Goal: Use online tool/utility: Utilize a website feature to perform a specific function

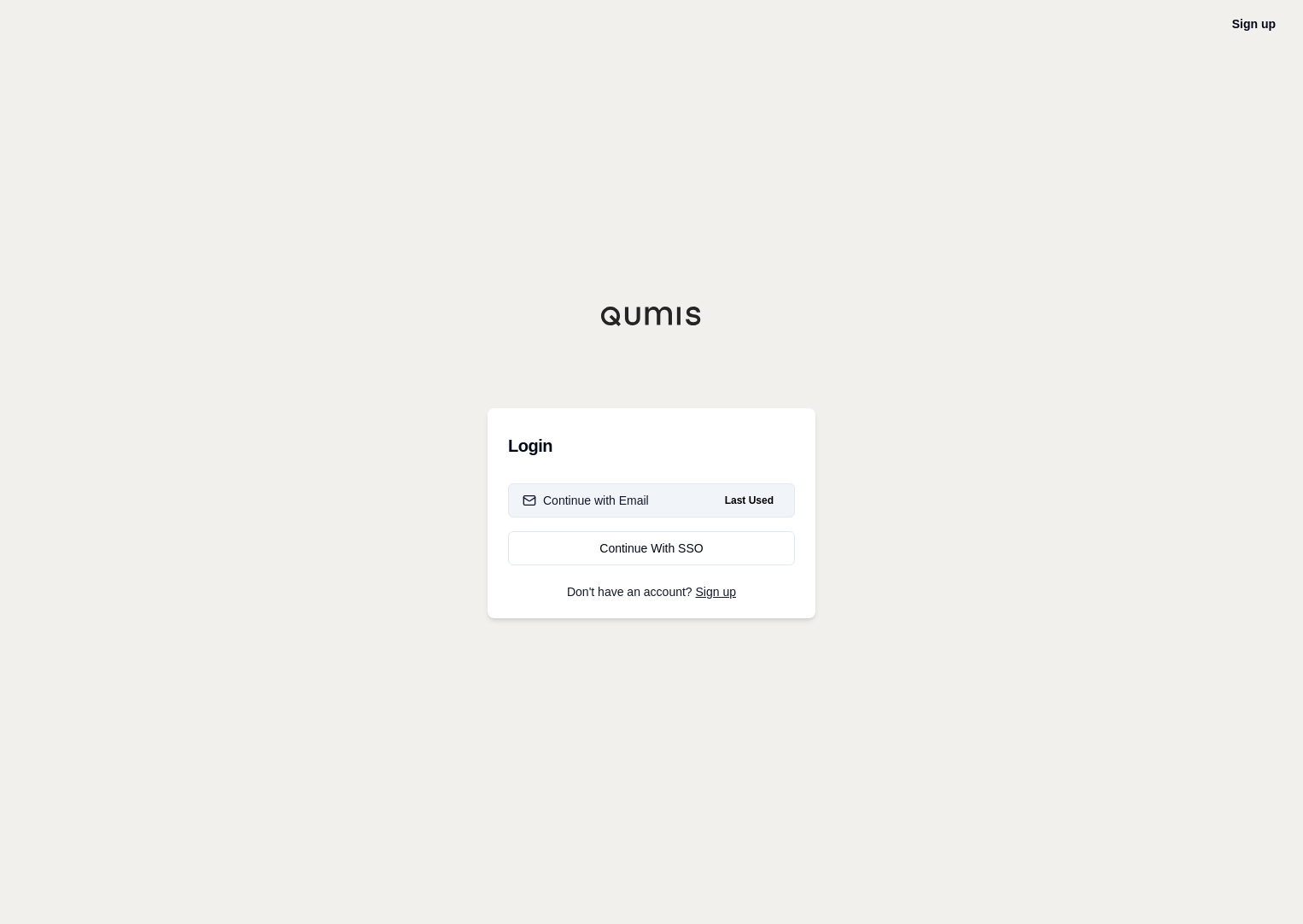
click at [650, 495] on button "Continue with Email Last Used" at bounding box center [652, 500] width 287 height 34
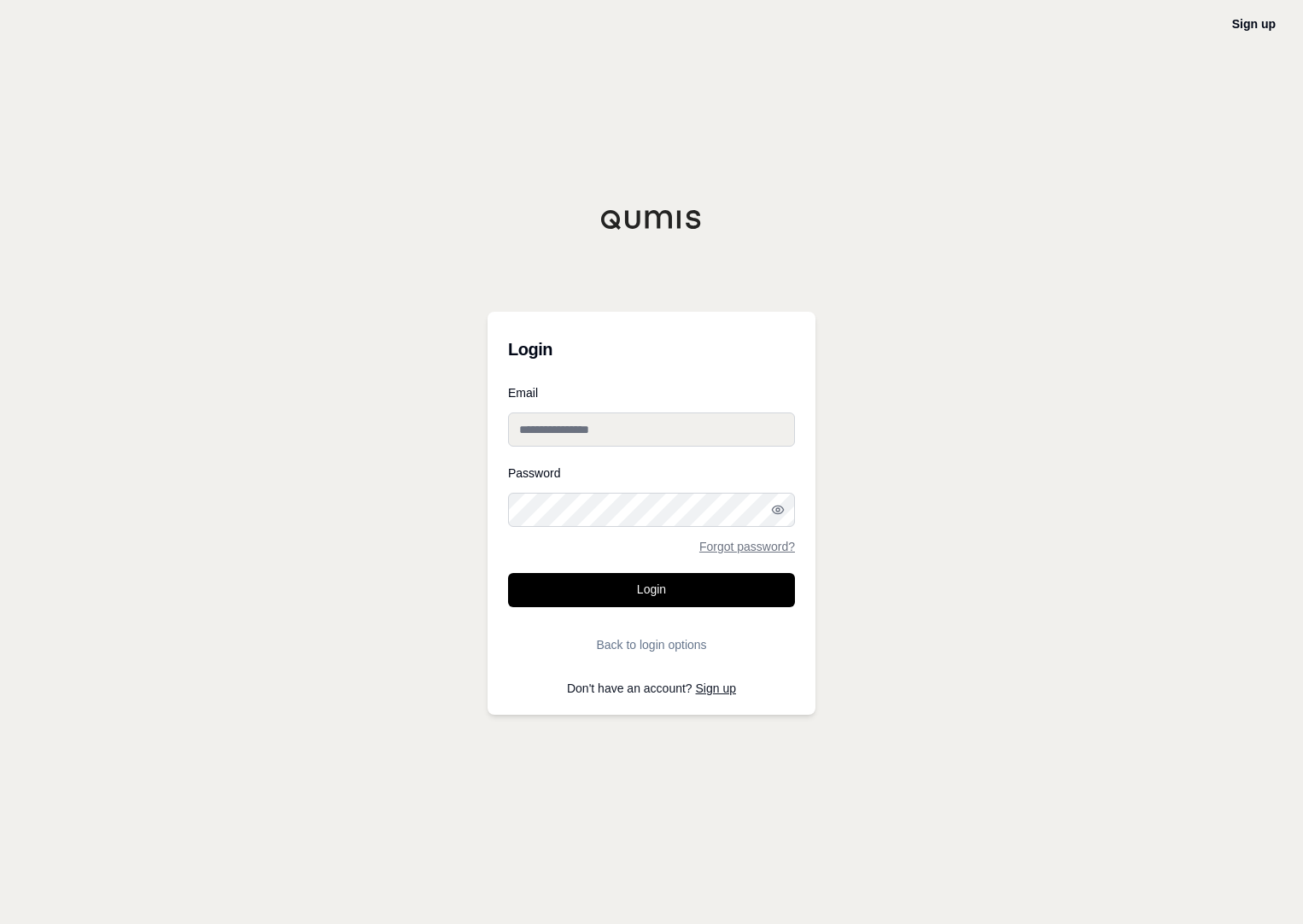
type input "**********"
click at [639, 595] on button "Login" at bounding box center [652, 589] width 287 height 34
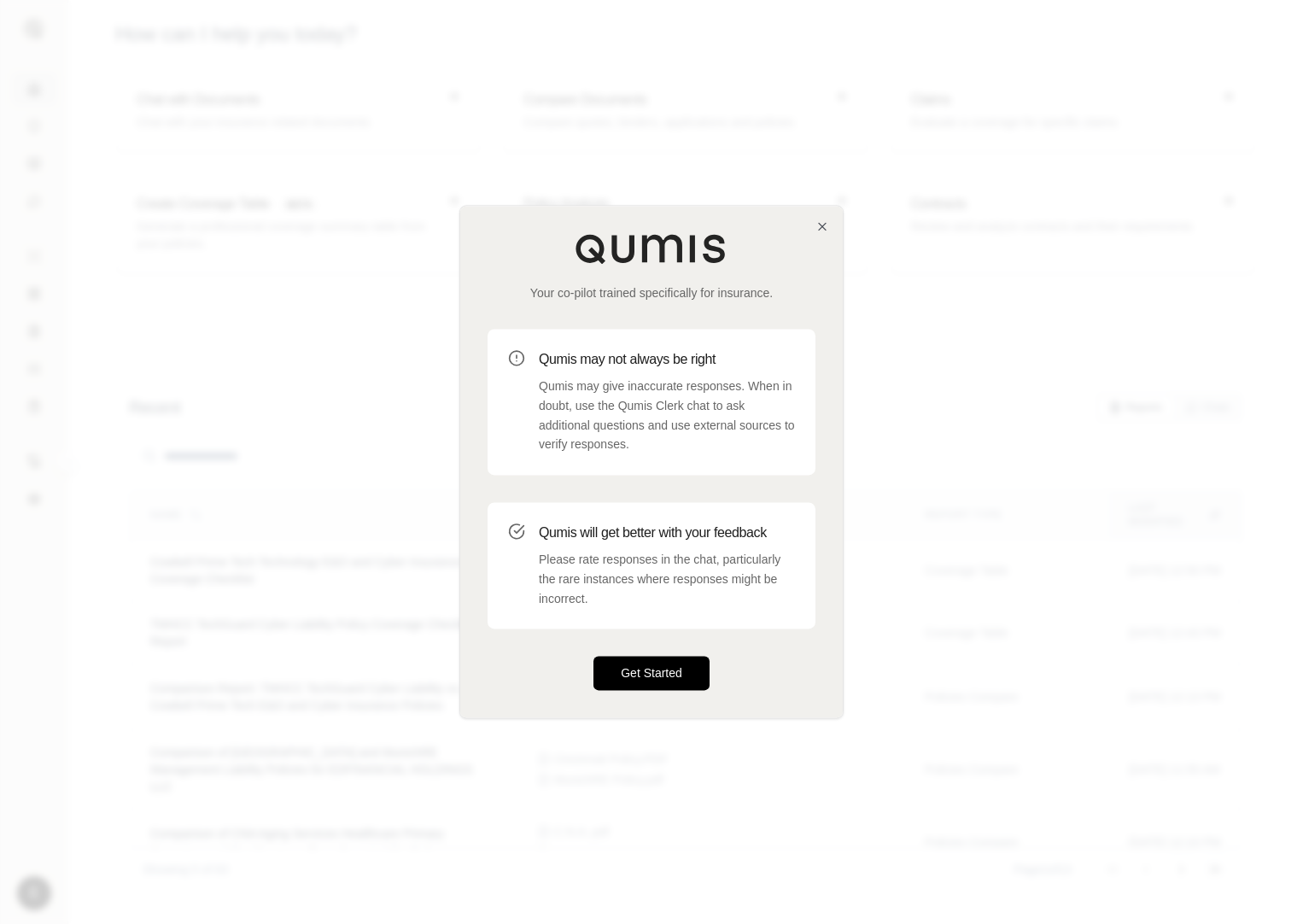
click at [664, 663] on button "Get Started" at bounding box center [652, 673] width 117 height 34
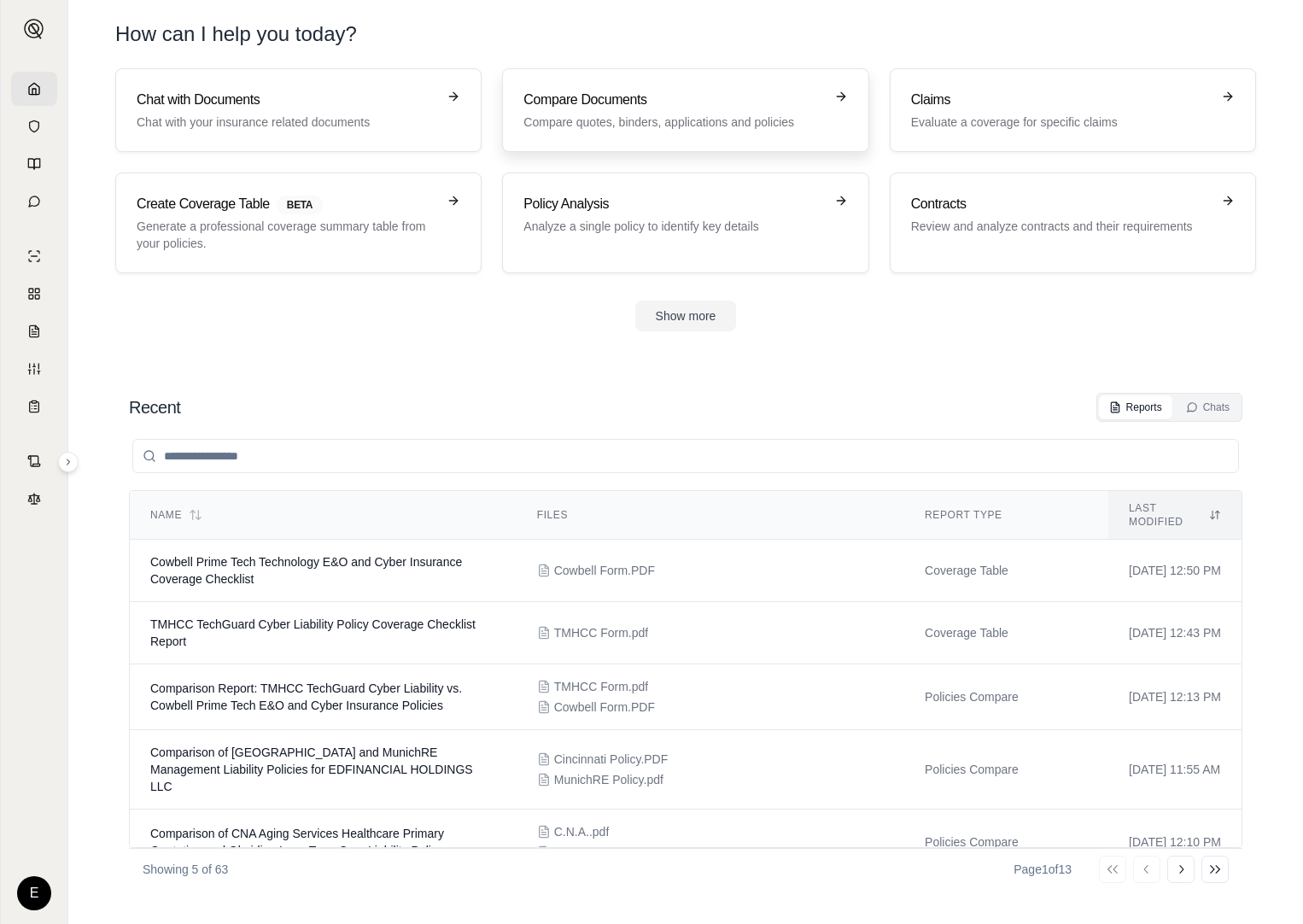
click at [666, 101] on h3 "Compare Documents" at bounding box center [673, 100] width 300 height 21
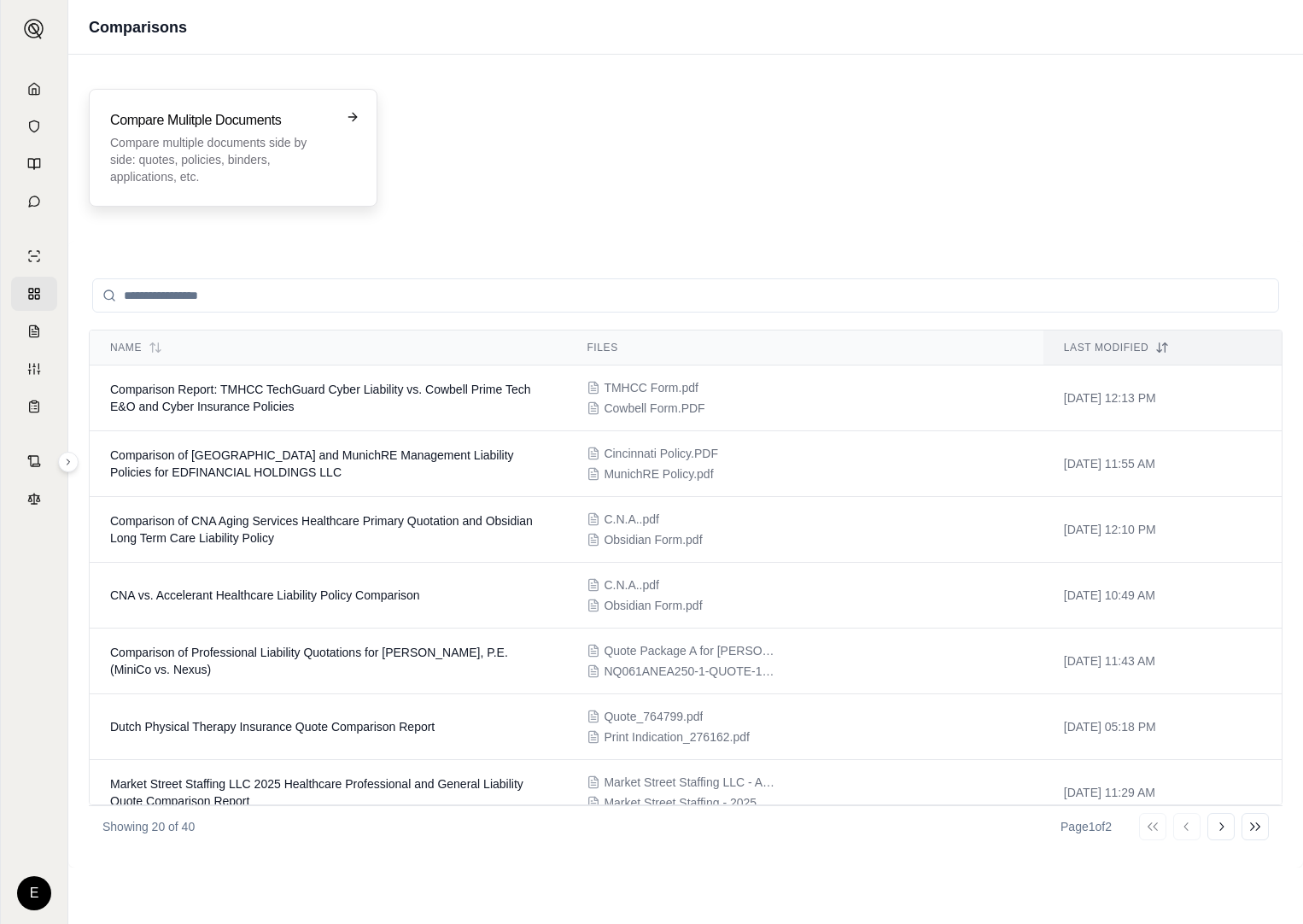
click at [261, 139] on p "Compare multiple documents side by side: quotes, policies, binders, application…" at bounding box center [221, 159] width 222 height 51
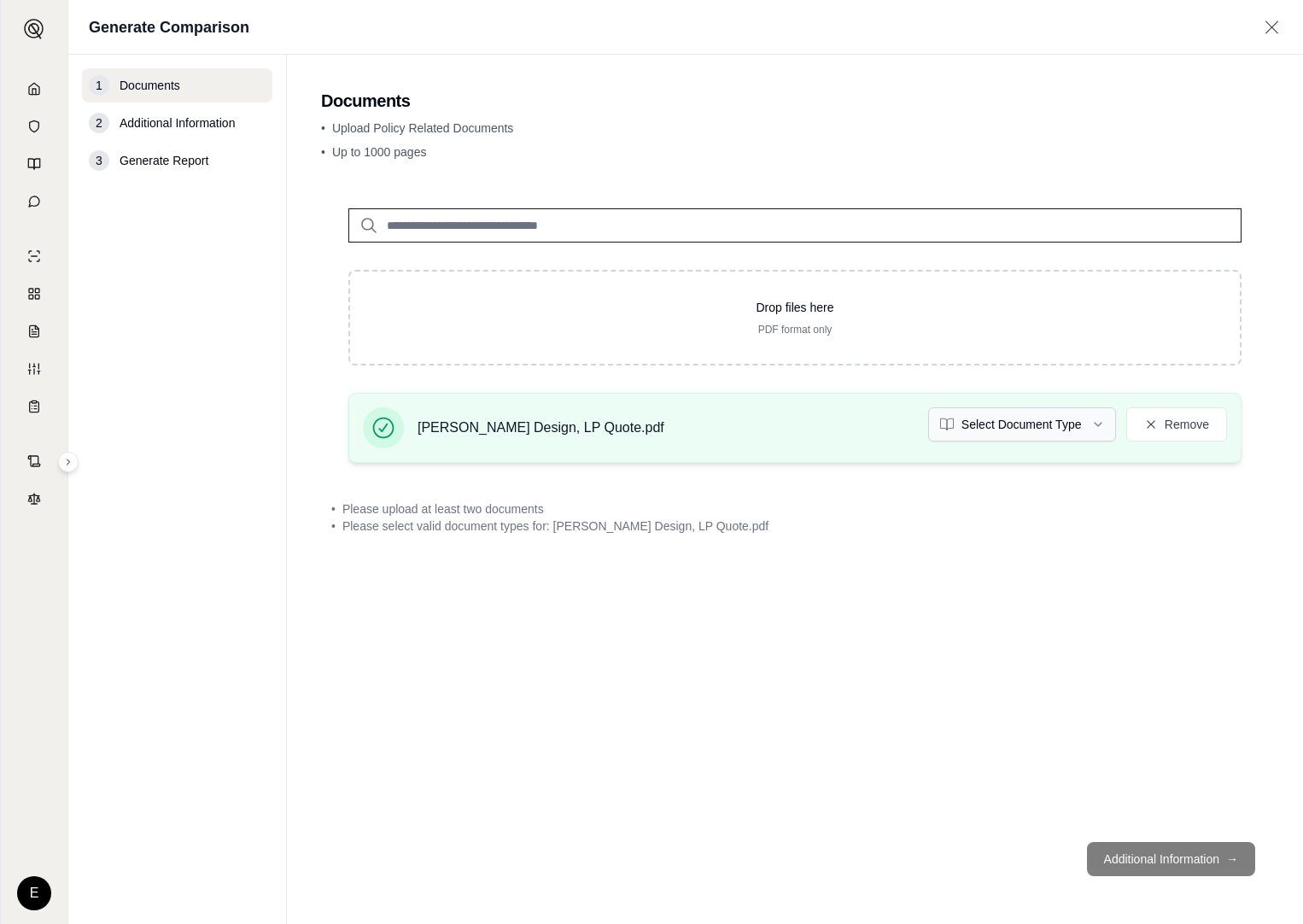
click at [1102, 428] on html "E Generate Comparison 1 Documents 2 Additional Information 3 Generate Report Do…" at bounding box center [652, 462] width 1303 height 924
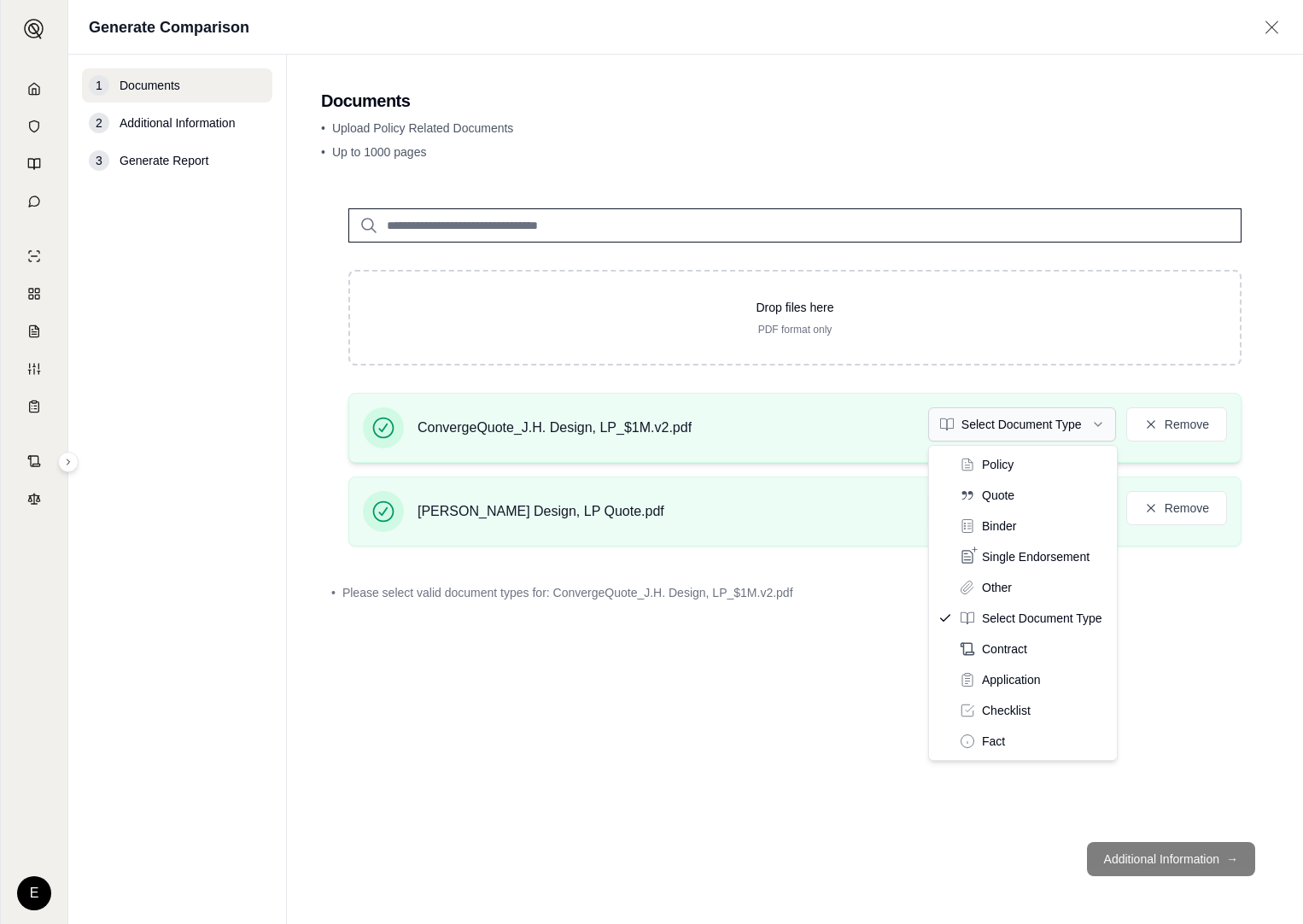
click at [1103, 426] on html "E Generate Comparison 1 Documents 2 Additional Information 3 Generate Report Do…" at bounding box center [652, 462] width 1303 height 924
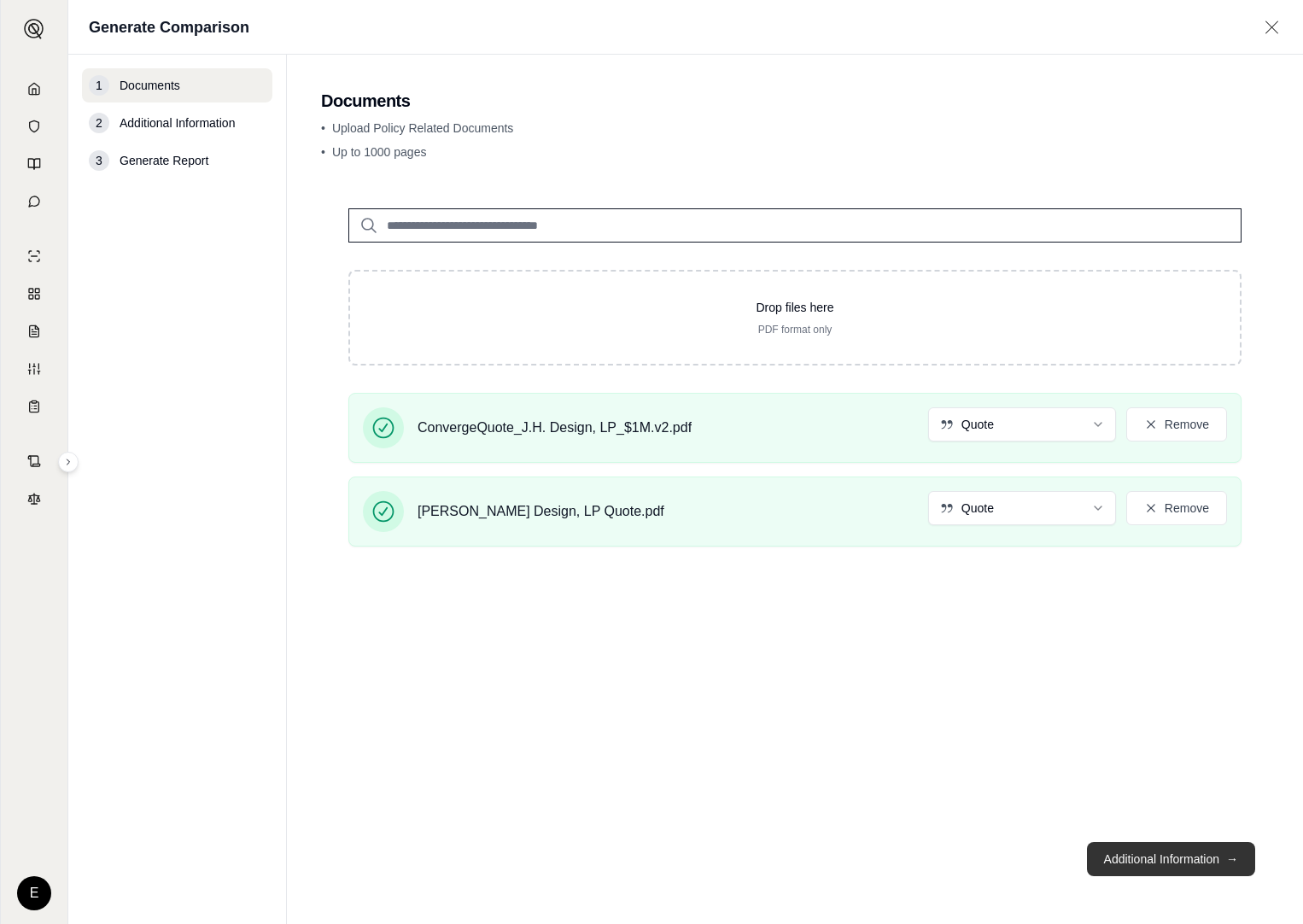
click at [1149, 851] on button "Additional Information →" at bounding box center [1171, 858] width 168 height 34
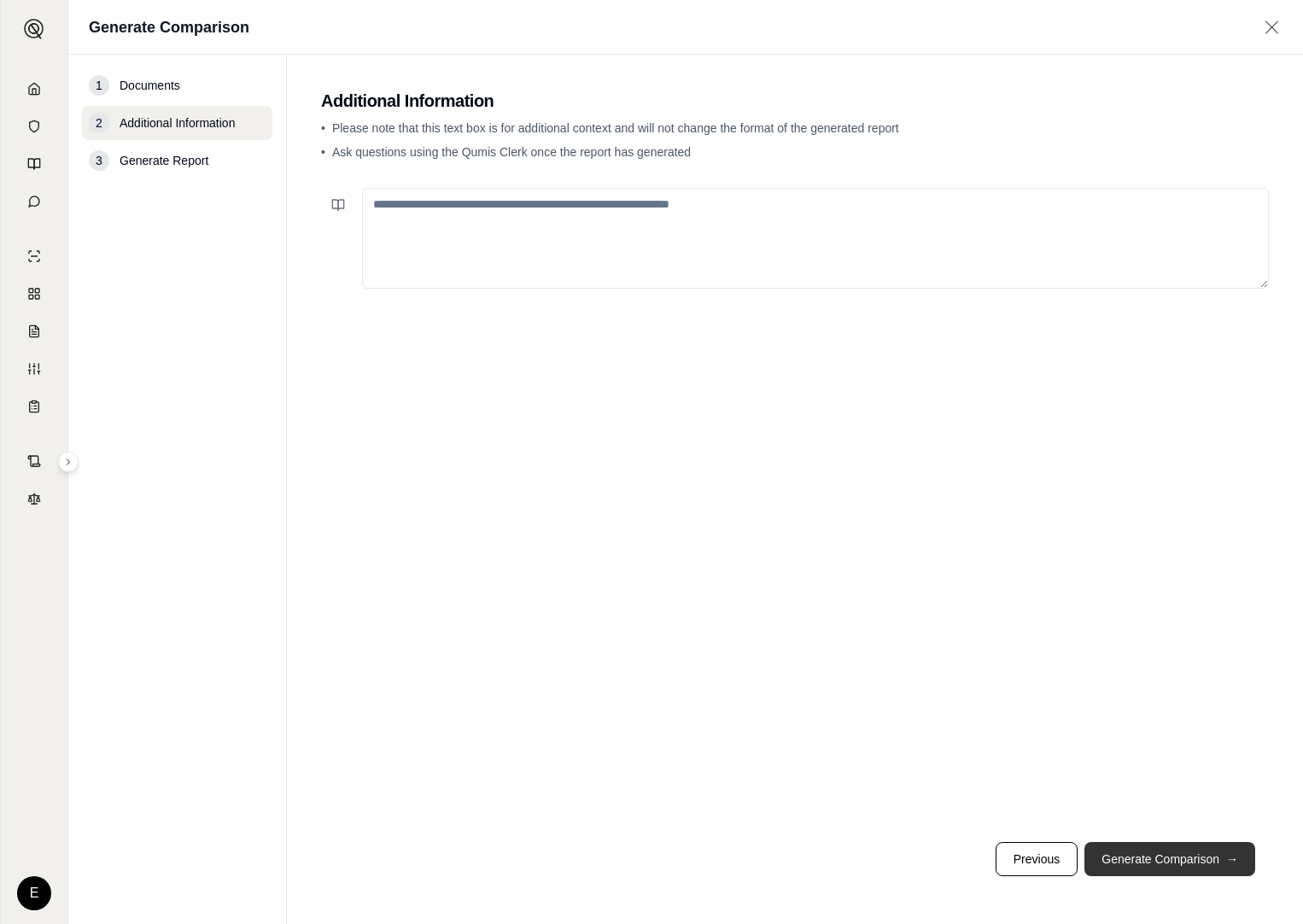
click at [1154, 855] on button "Generate Comparison →" at bounding box center [1170, 858] width 170 height 34
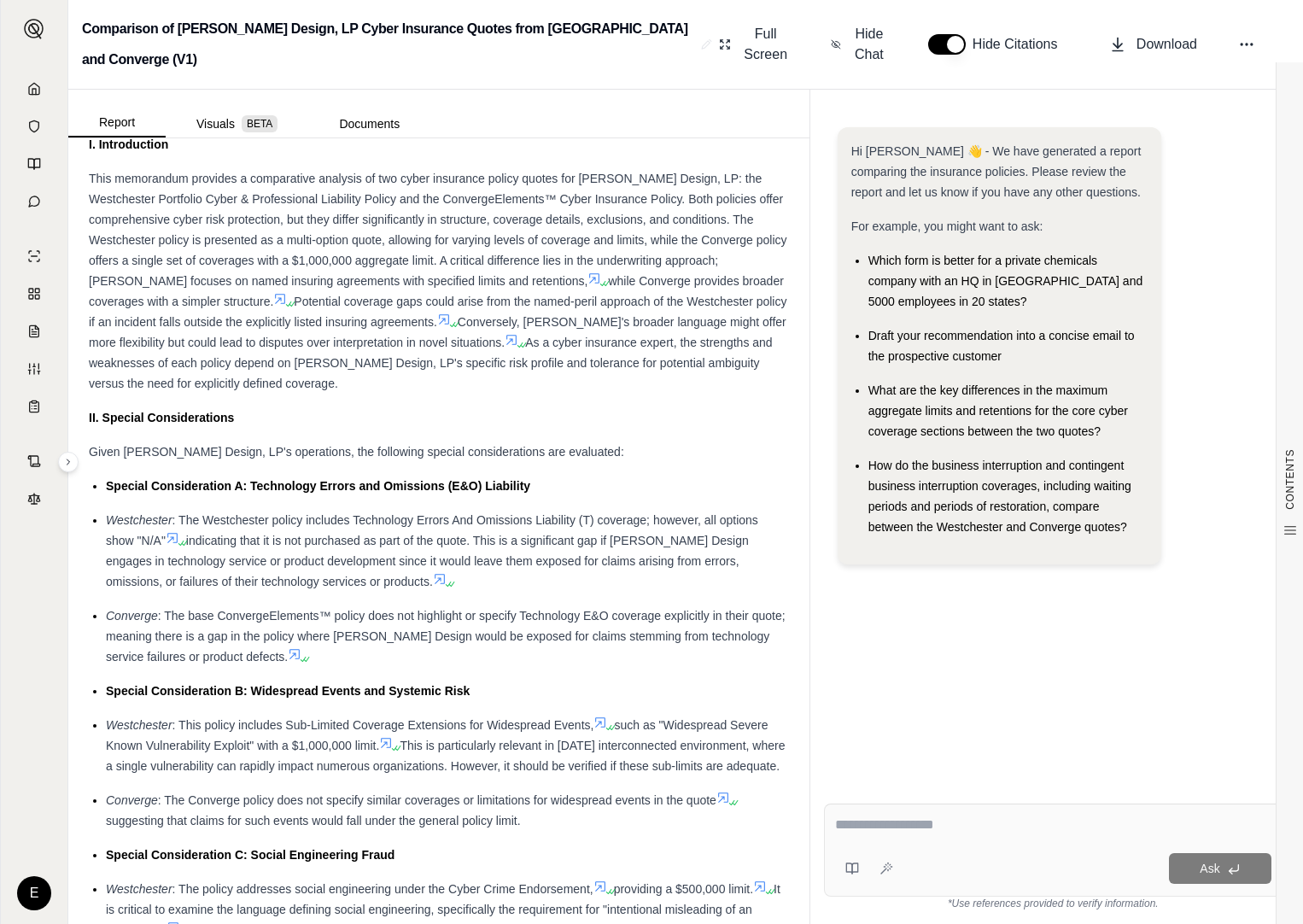
scroll to position [1110, 0]
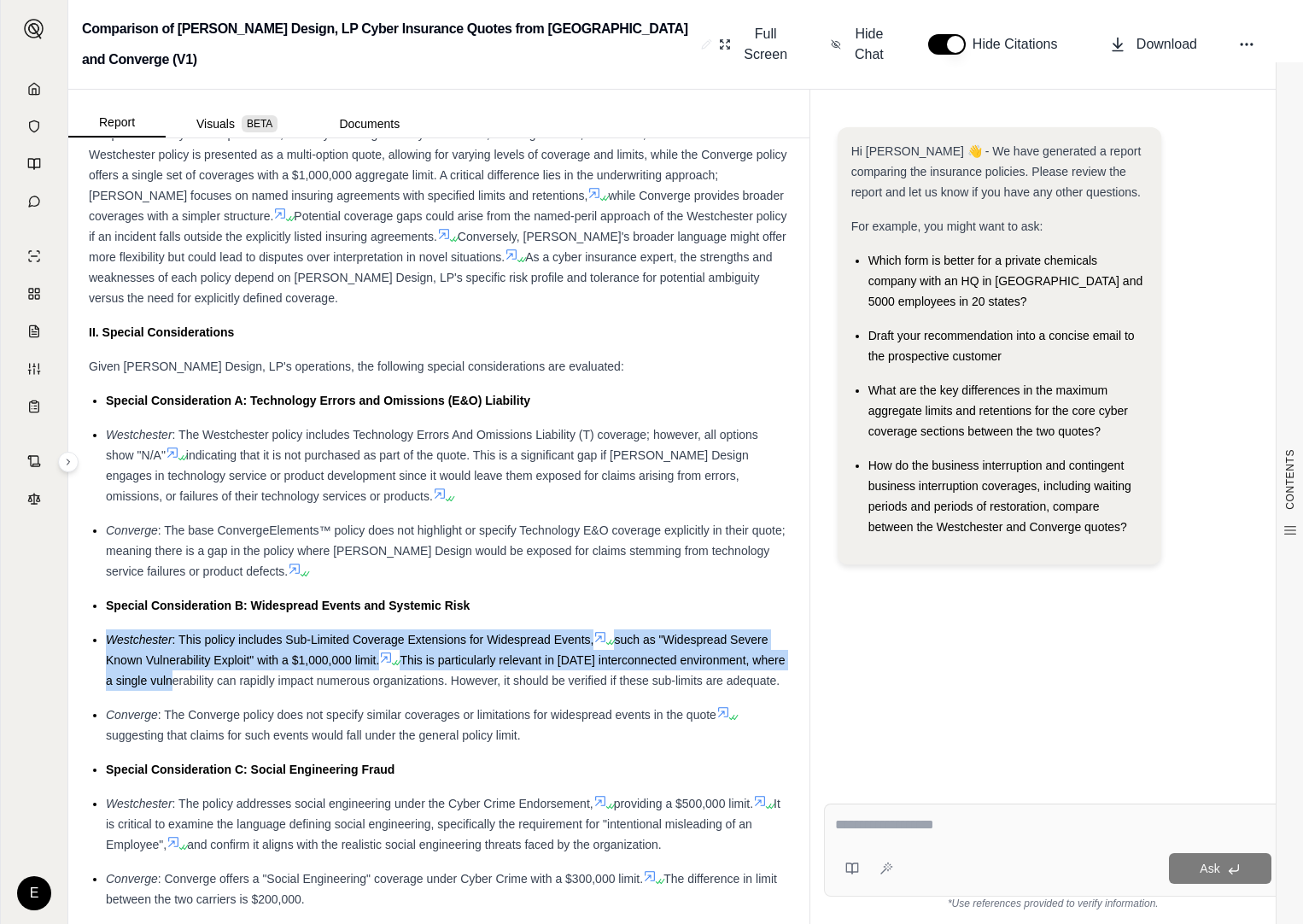
drag, startPoint x: 107, startPoint y: 637, endPoint x: 197, endPoint y: 682, distance: 100.6
click at [197, 682] on div "Westchester : This policy includes Sub-Limited Coverage Extensions for Widespre…" at bounding box center [447, 660] width 683 height 62
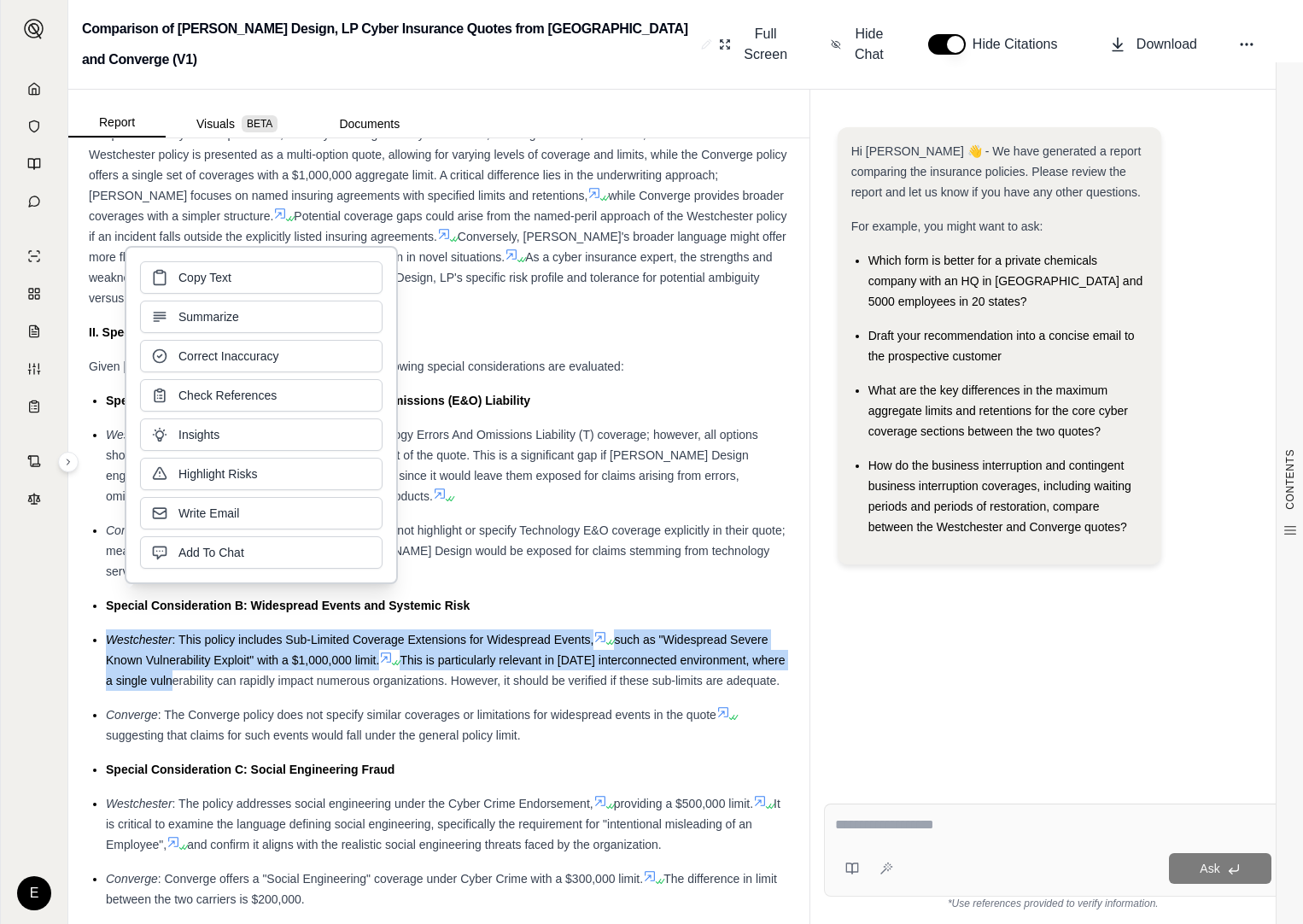
drag, startPoint x: 197, startPoint y: 682, endPoint x: 194, endPoint y: 630, distance: 52.1
click at [194, 630] on div "Westchester : This policy includes Sub-Limited Coverage Extensions for Widespre…" at bounding box center [447, 660] width 683 height 62
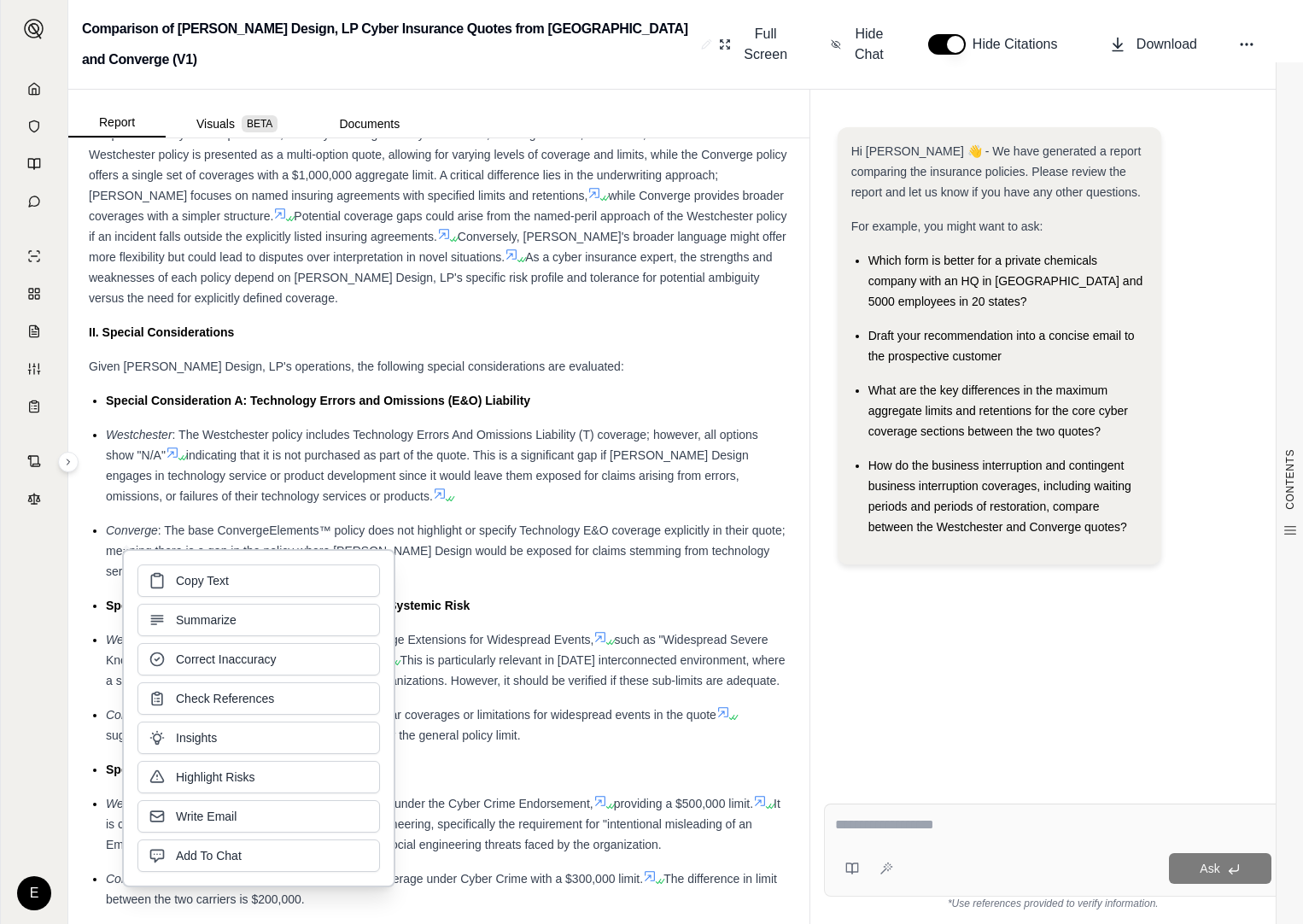
click at [106, 607] on span "Special Consideration B: Widespread Events and Systemic Risk" at bounding box center [287, 605] width 364 height 14
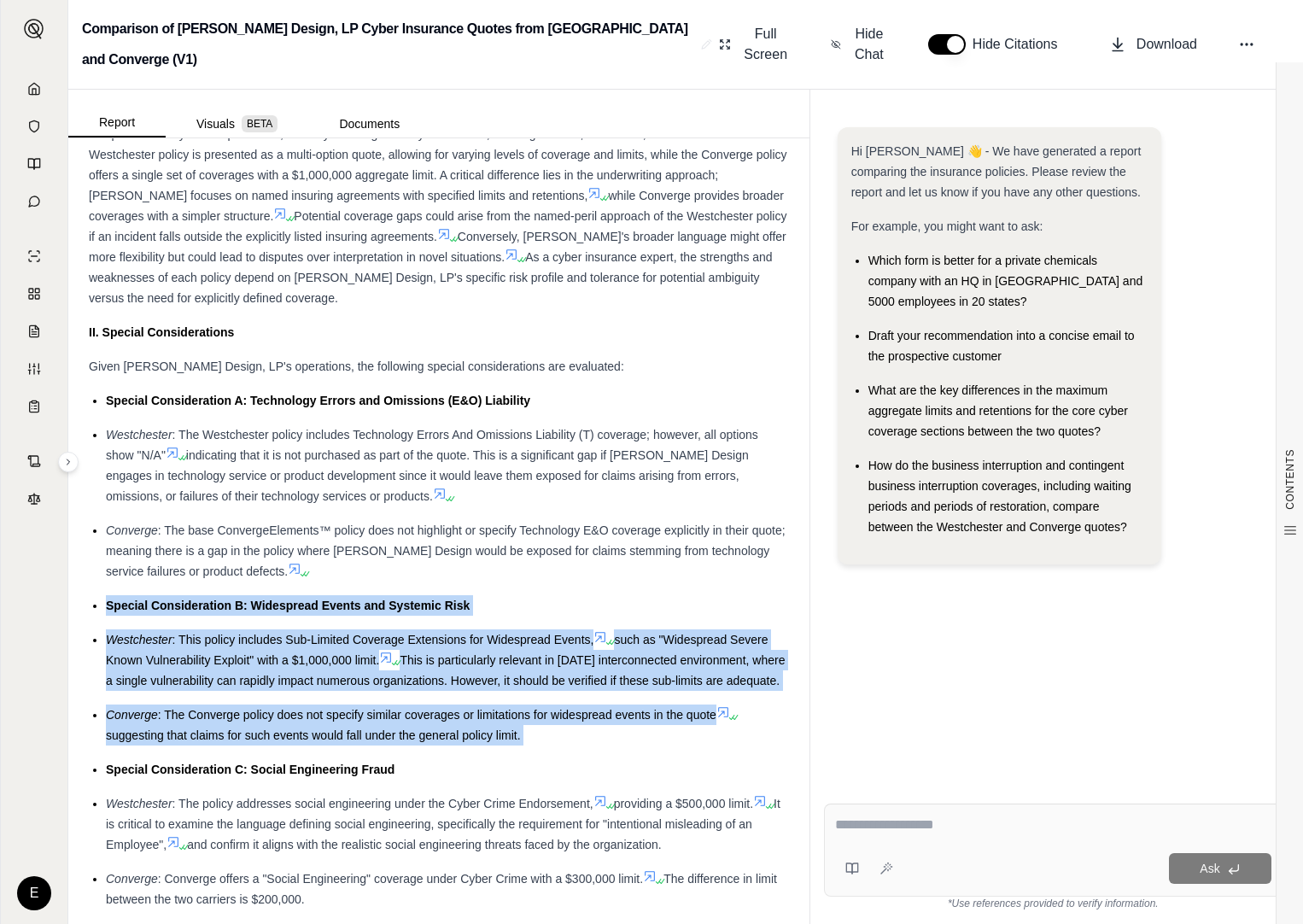
drag, startPoint x: 108, startPoint y: 602, endPoint x: 525, endPoint y: 769, distance: 449.2
click at [525, 769] on ul "Special Consideration A: Technology Errors and Omissions (E&O) Liability [GEOGR…" at bounding box center [438, 732] width 700 height 683
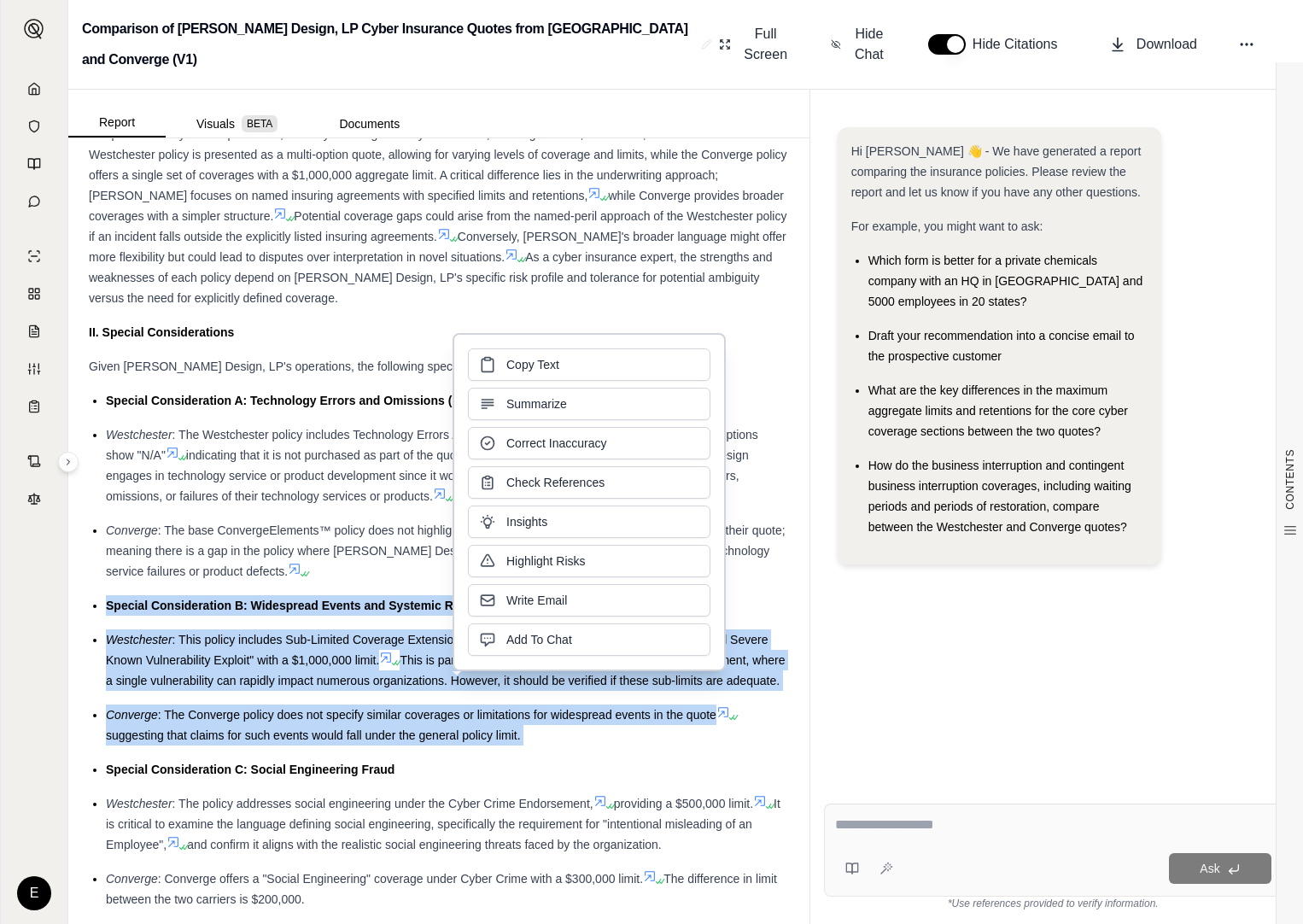
drag, startPoint x: 524, startPoint y: 768, endPoint x: 434, endPoint y: 659, distance: 141.4
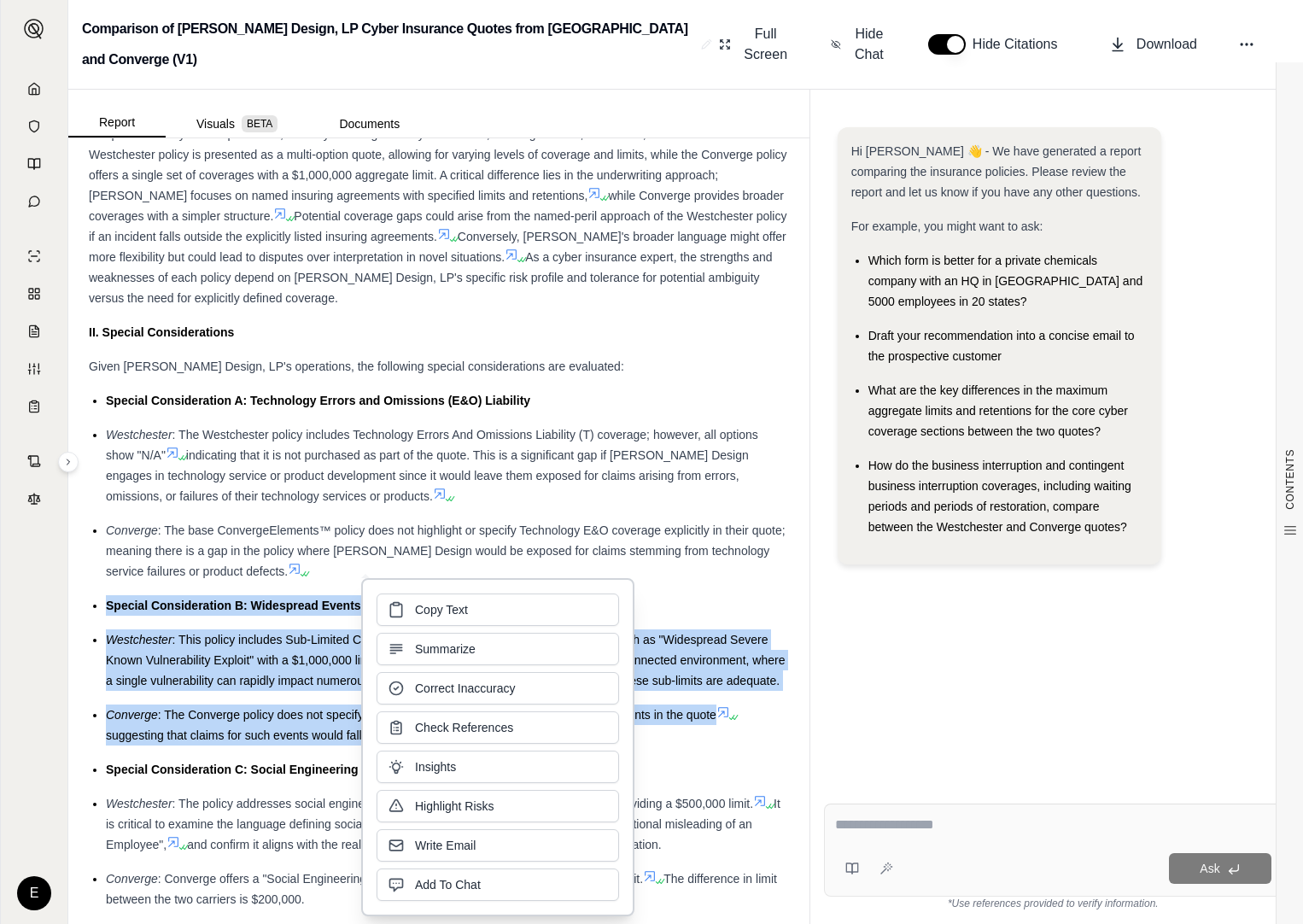
drag, startPoint x: 434, startPoint y: 659, endPoint x: 415, endPoint y: 608, distance: 54.4
click at [415, 608] on span "Copy Text" at bounding box center [441, 609] width 53 height 17
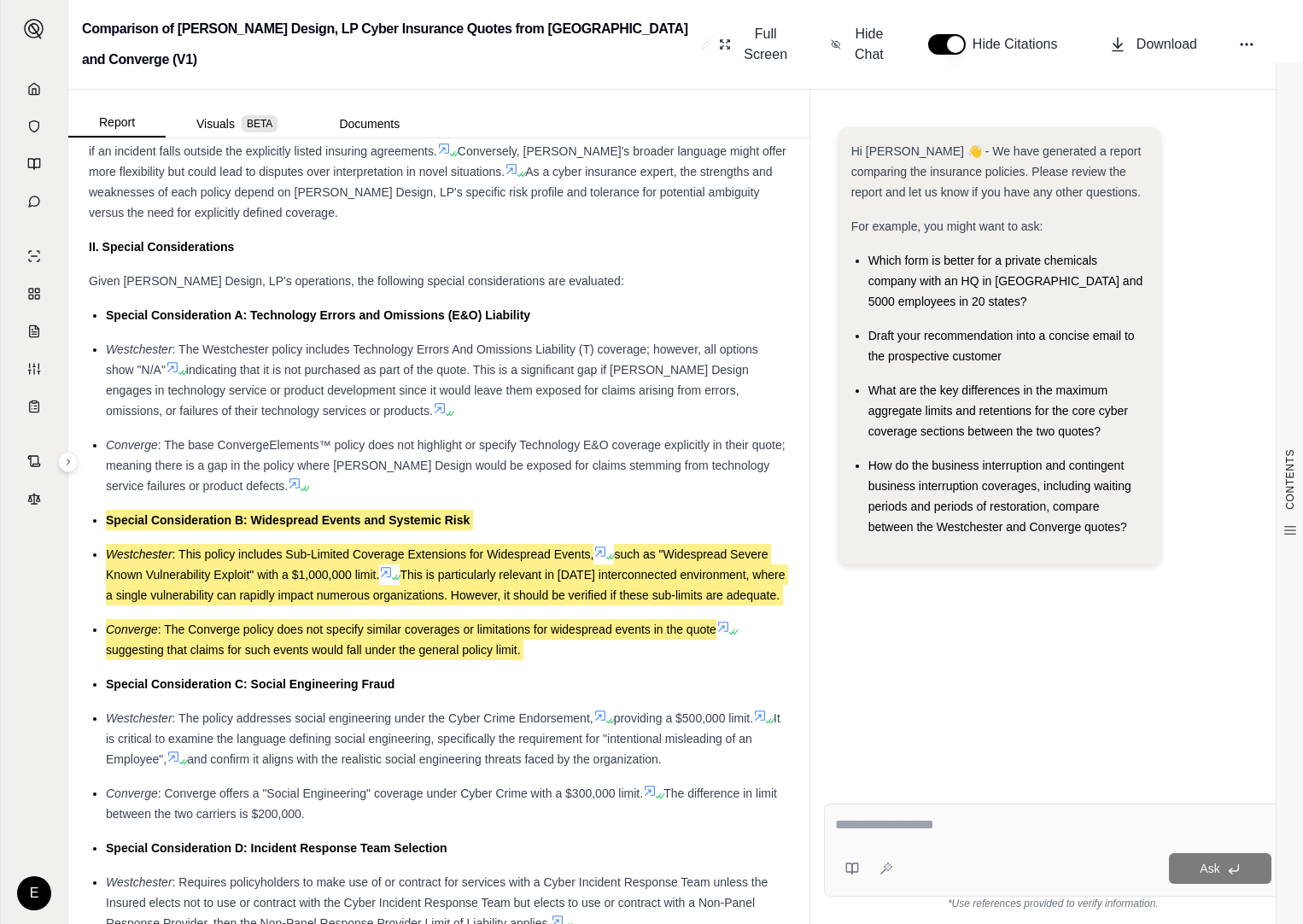
scroll to position [1366, 0]
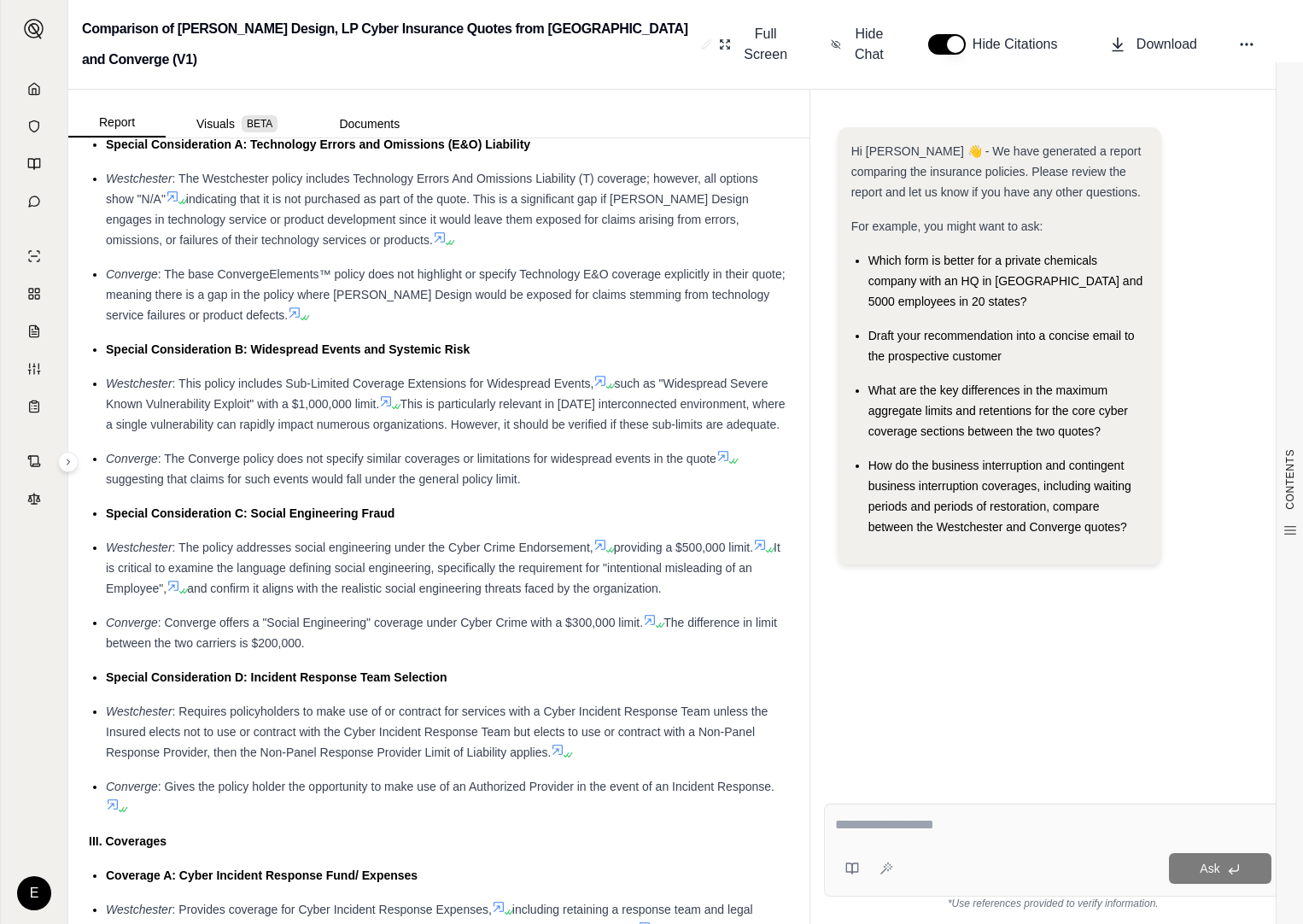
click at [211, 554] on span ": The policy addresses social engineering under the Cyber Crime Endorsement," at bounding box center [383, 548] width 421 height 14
click at [147, 520] on span "Special Consideration C: Social Engineering Fraud" at bounding box center [250, 513] width 289 height 14
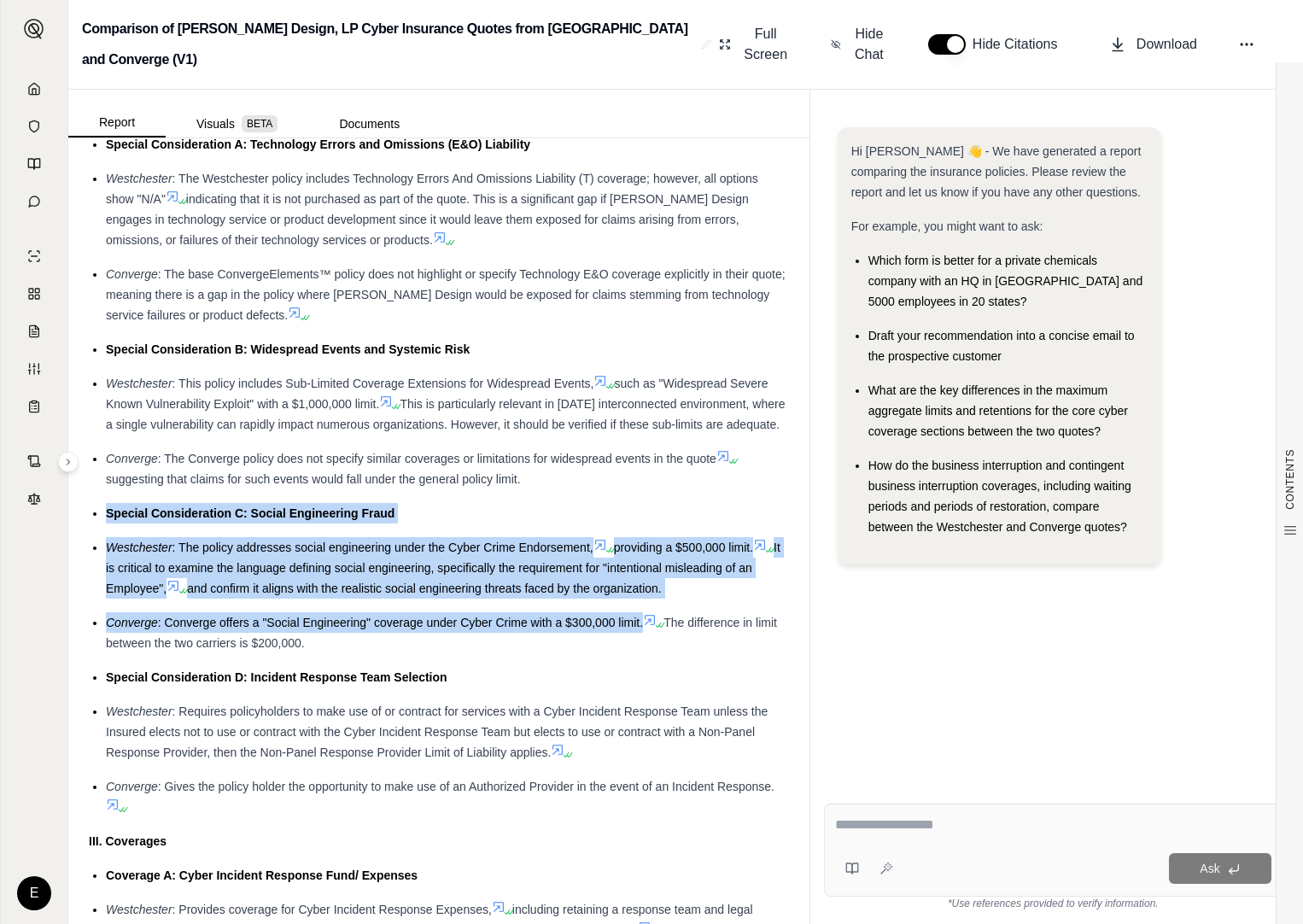
drag, startPoint x: 108, startPoint y: 535, endPoint x: 645, endPoint y: 649, distance: 549.0
click at [645, 649] on ul "Special Consideration A: Technology Errors and Omissions (E&O) Liability [GEOGR…" at bounding box center [438, 476] width 700 height 683
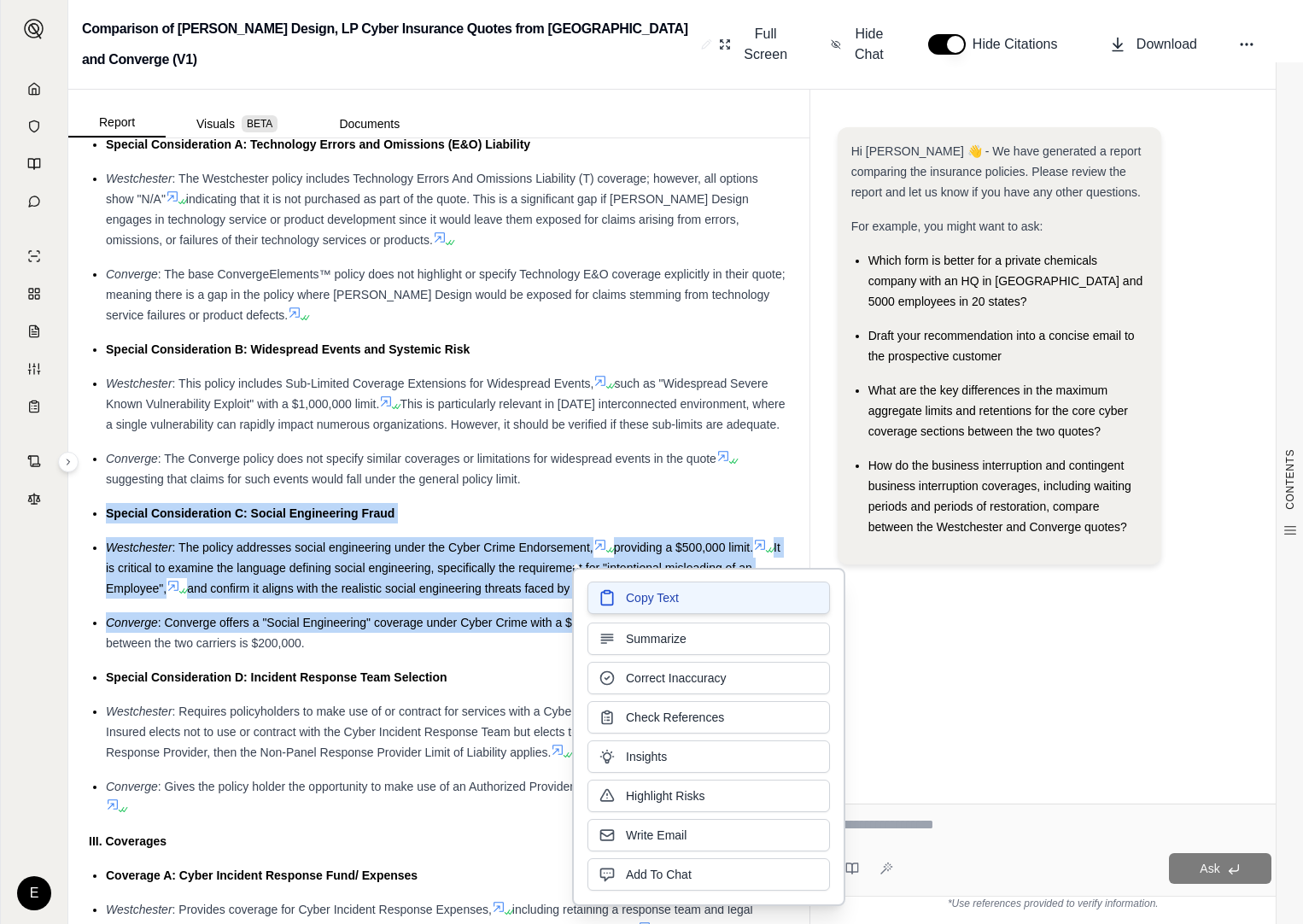
click at [632, 604] on span "Copy Text" at bounding box center [652, 597] width 53 height 17
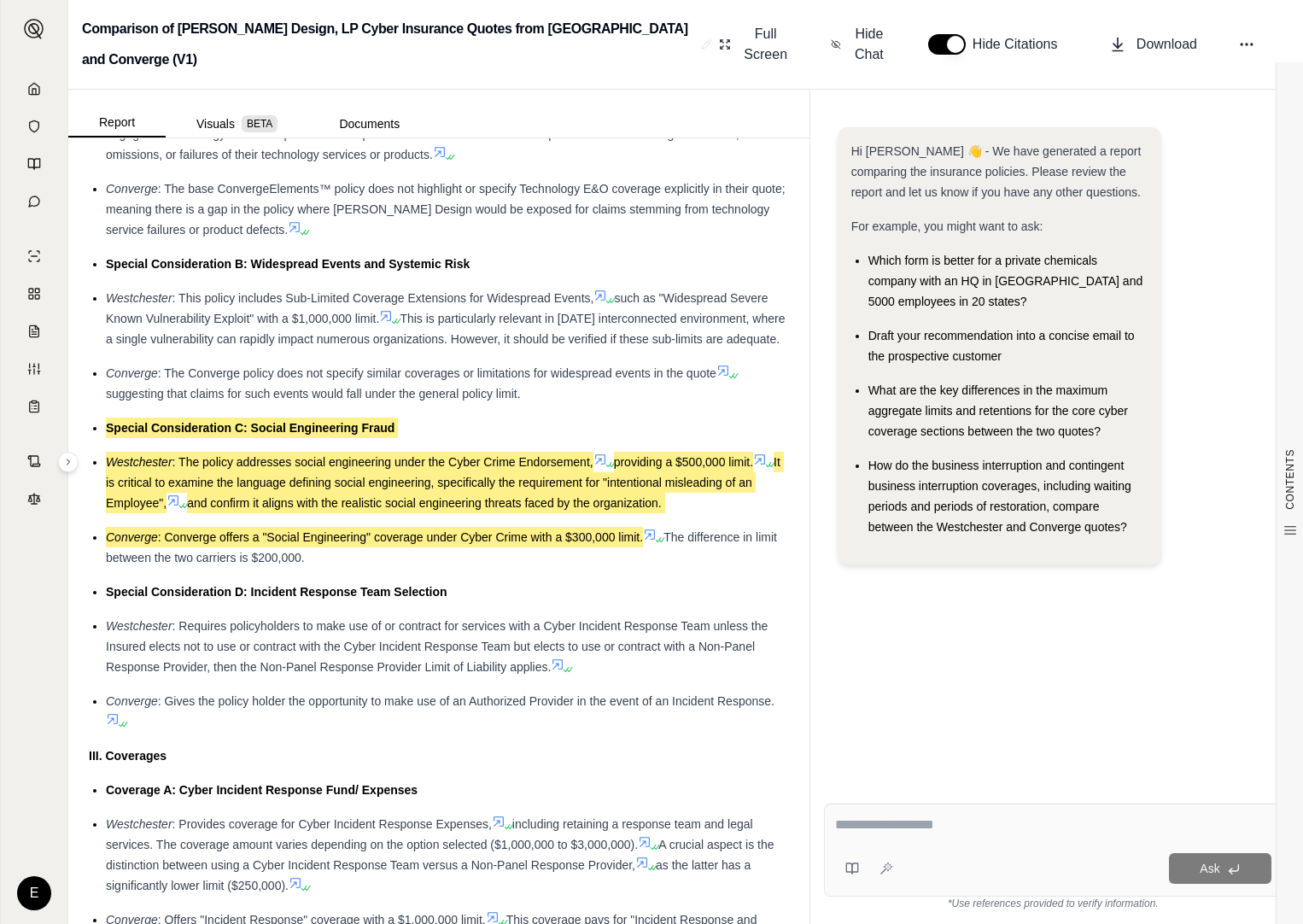
scroll to position [1622, 0]
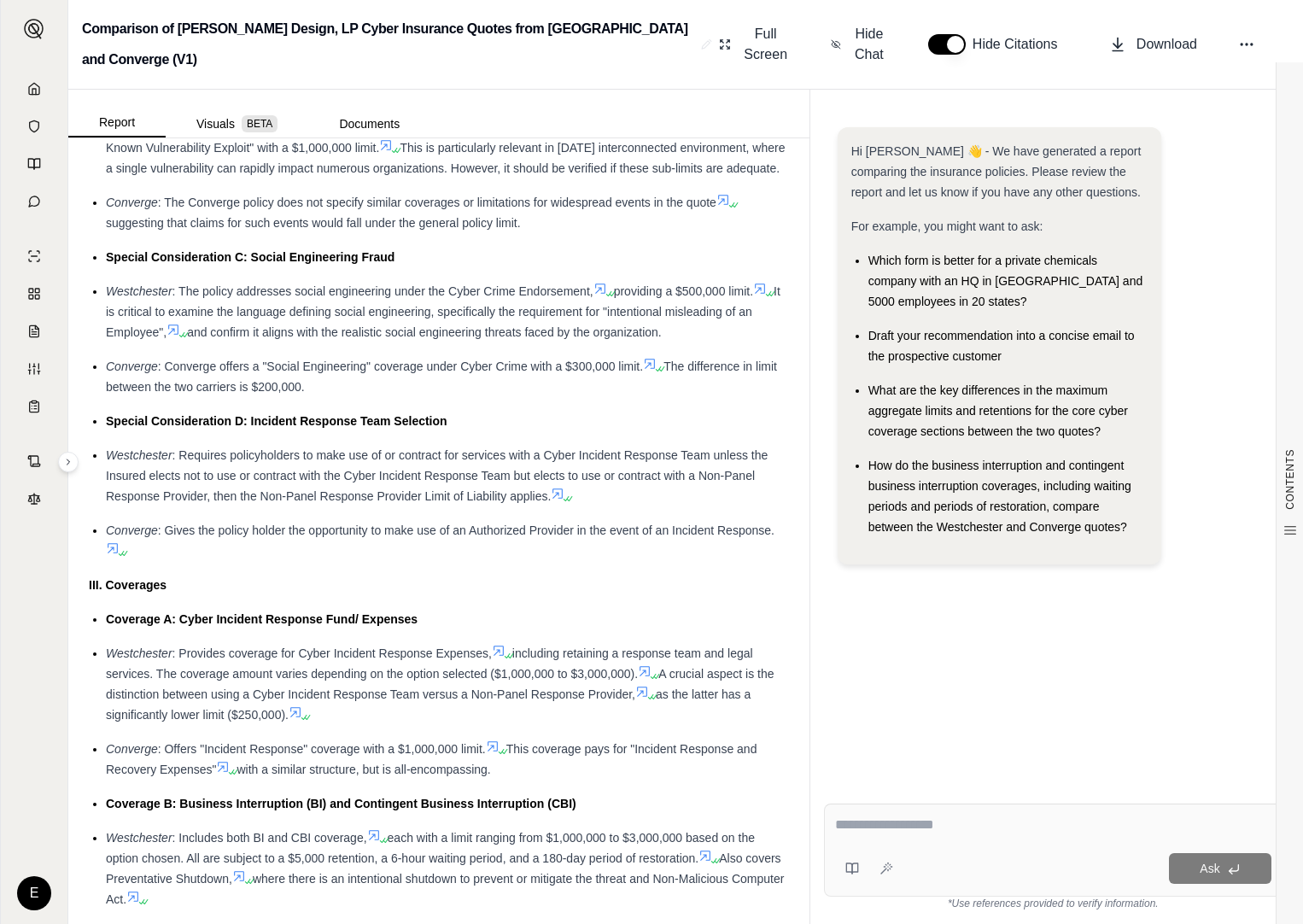
click at [198, 495] on span ": Requires policyholders to make use of or contract for services with a Cyber I…" at bounding box center [436, 475] width 661 height 55
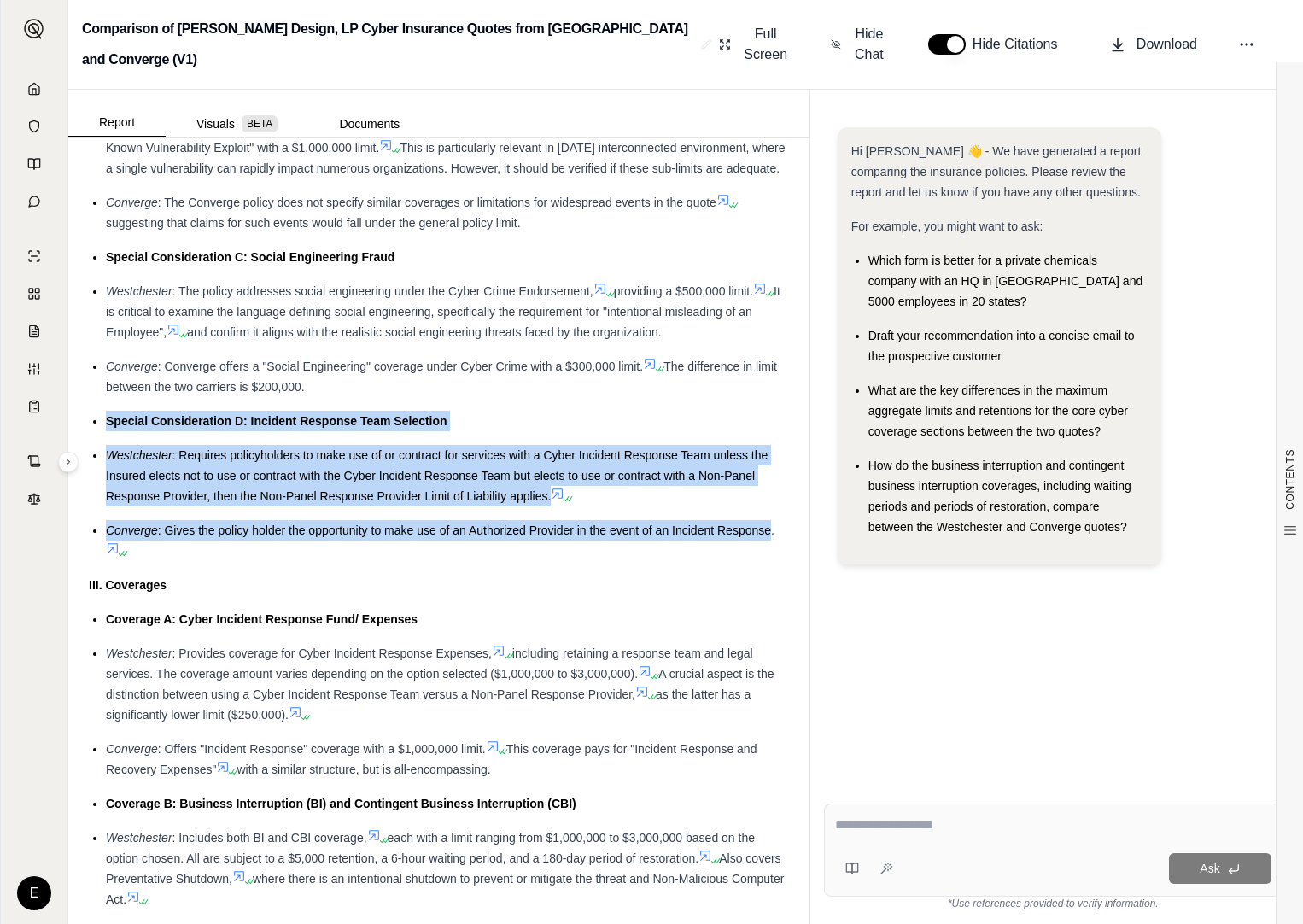
drag, startPoint x: 108, startPoint y: 437, endPoint x: 772, endPoint y: 559, distance: 675.1
click at [772, 559] on ul "Special Consideration A: Technology Errors and Omissions (E&O) Liability [GEOGR…" at bounding box center [438, 219] width 700 height 683
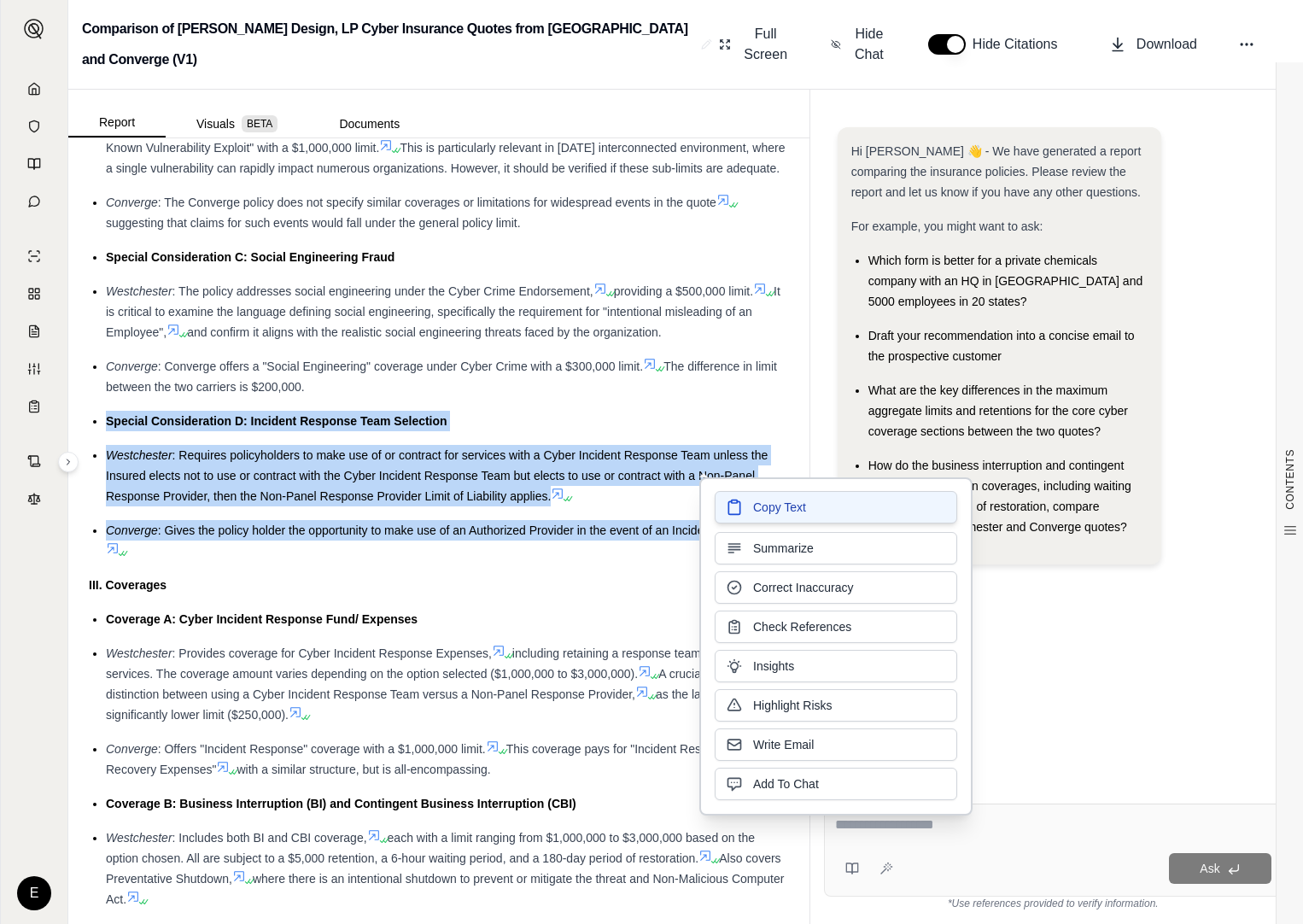
click at [769, 513] on span "Copy Text" at bounding box center [779, 507] width 53 height 17
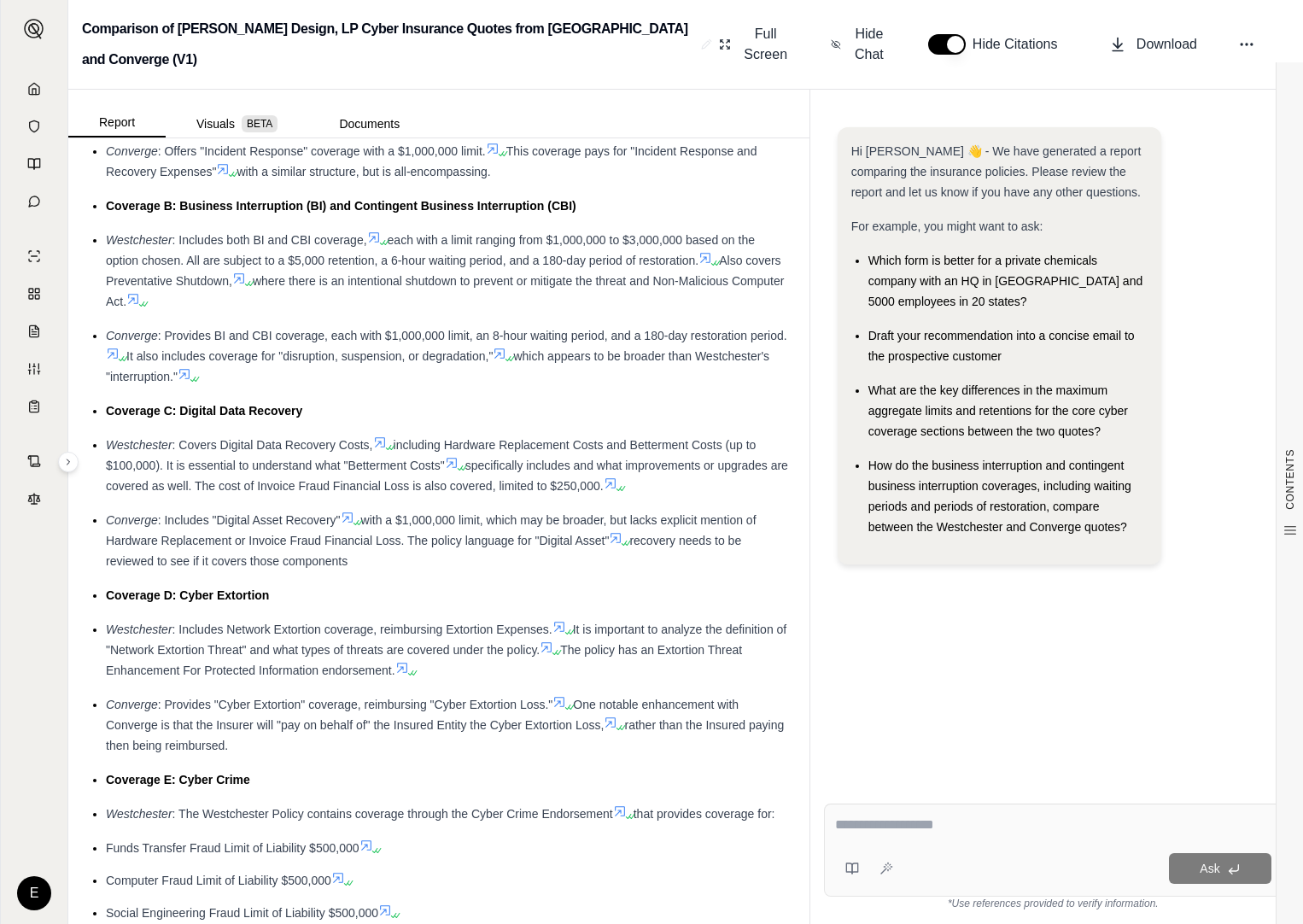
scroll to position [2305, 0]
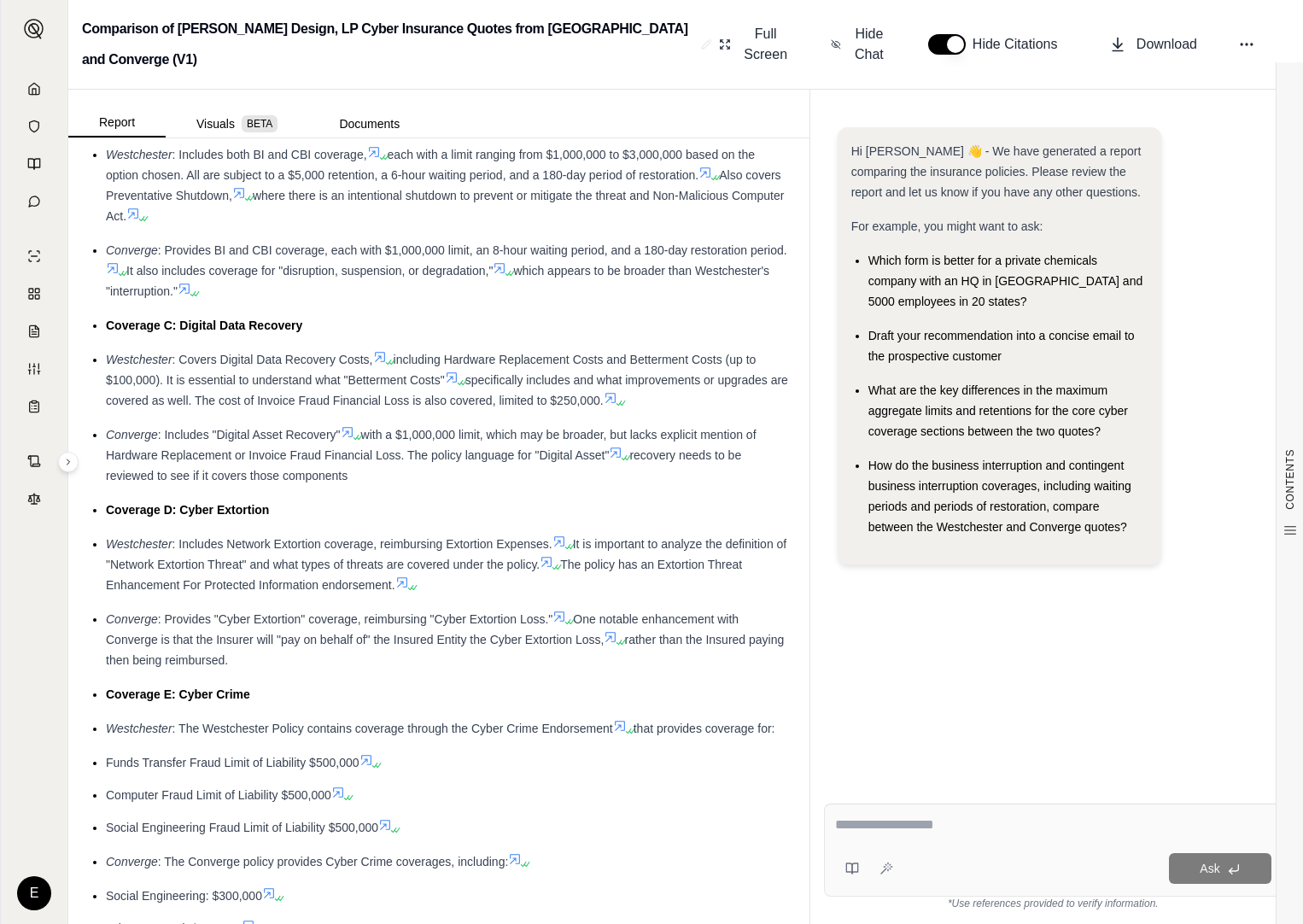
drag, startPoint x: 107, startPoint y: 529, endPoint x: 269, endPoint y: 676, distance: 218.8
click at [269, 676] on ul "Coverage A: Cyber Incident Response Fund/ Expenses [GEOGRAPHIC_DATA] : Provides…" at bounding box center [438, 332] width 700 height 812
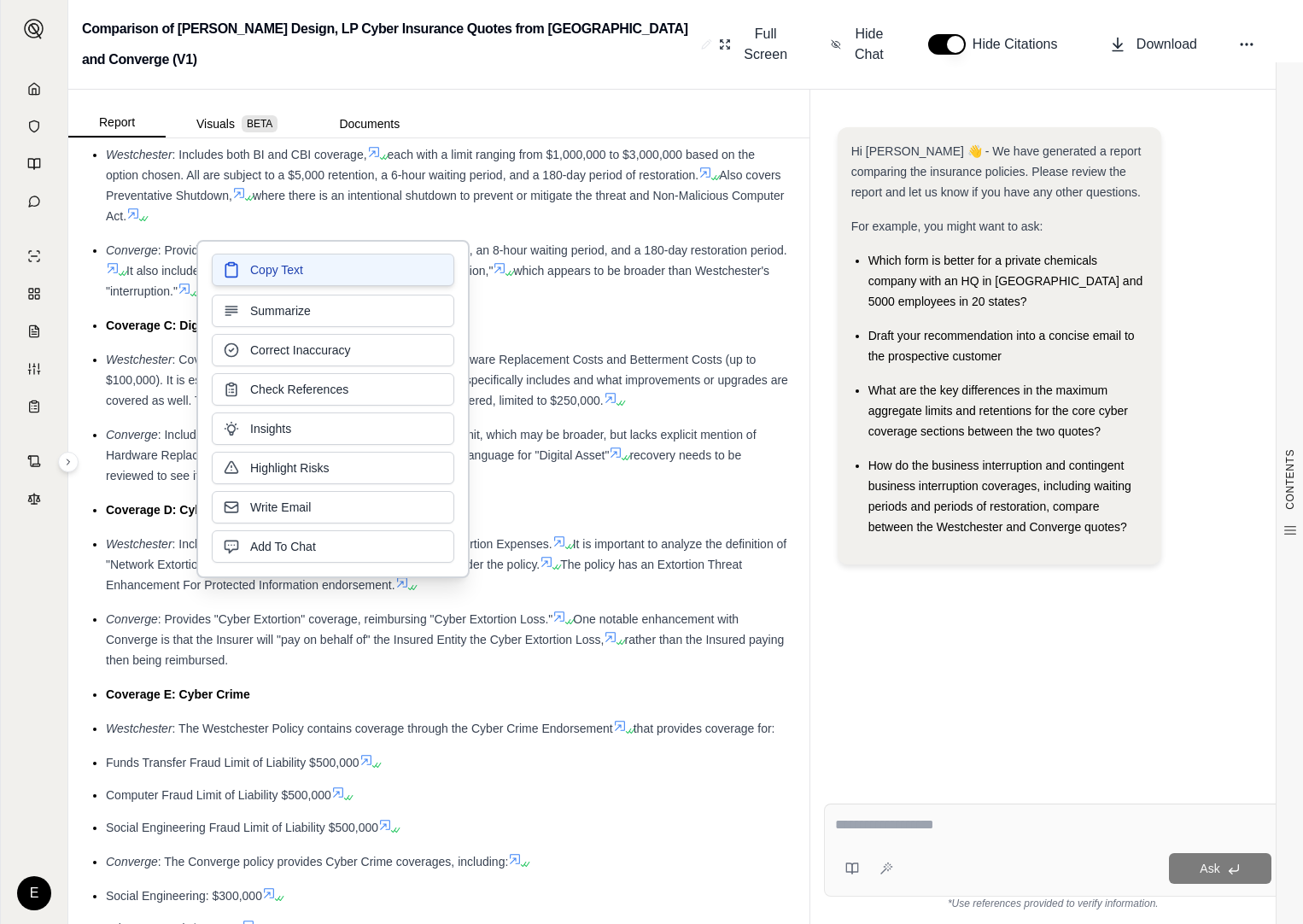
click at [276, 268] on span "Copy Text" at bounding box center [276, 269] width 53 height 17
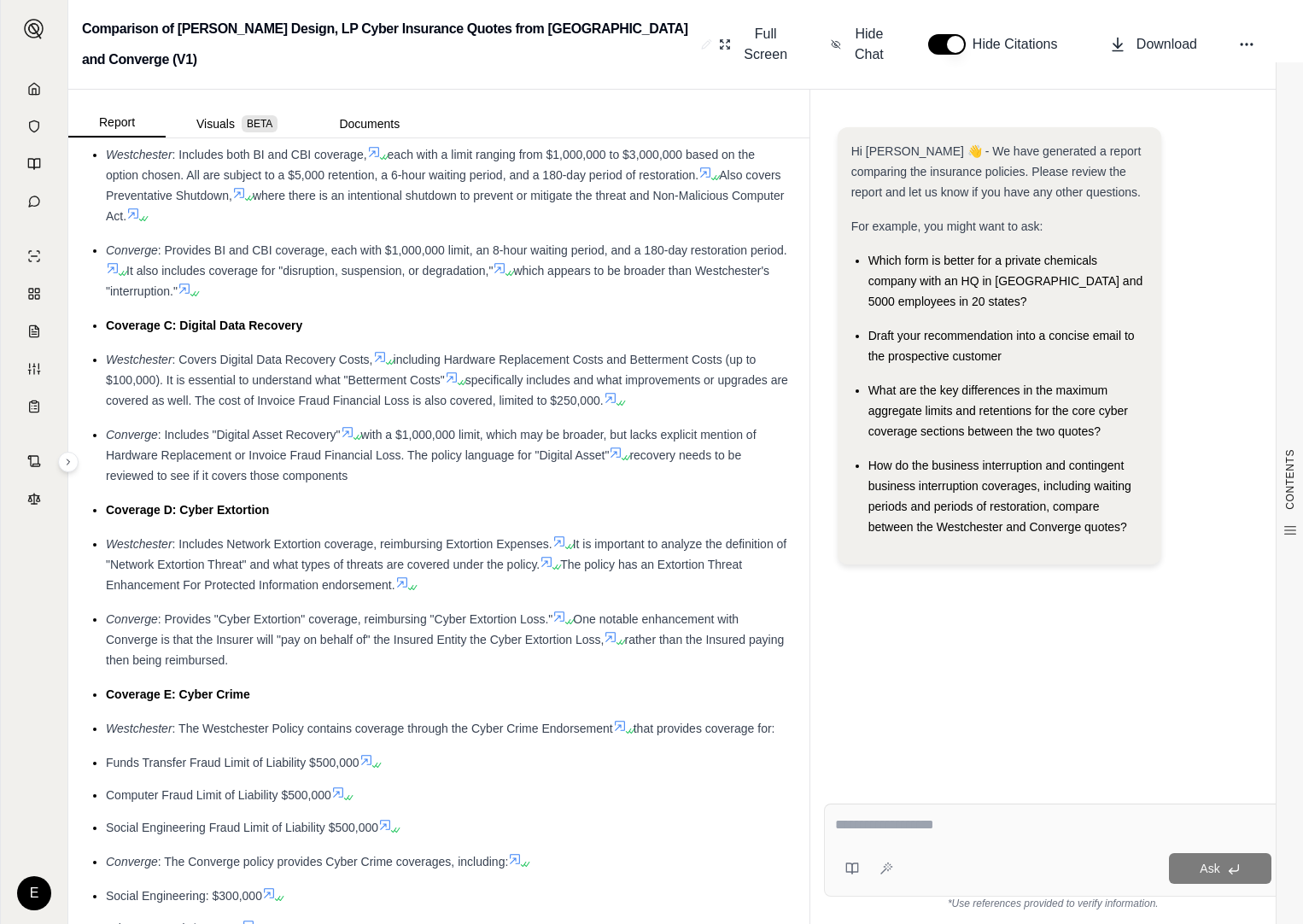
click at [385, 739] on div "[GEOGRAPHIC_DATA] : The Westchester Policy contains coverage through the Cyber …" at bounding box center [447, 728] width 683 height 21
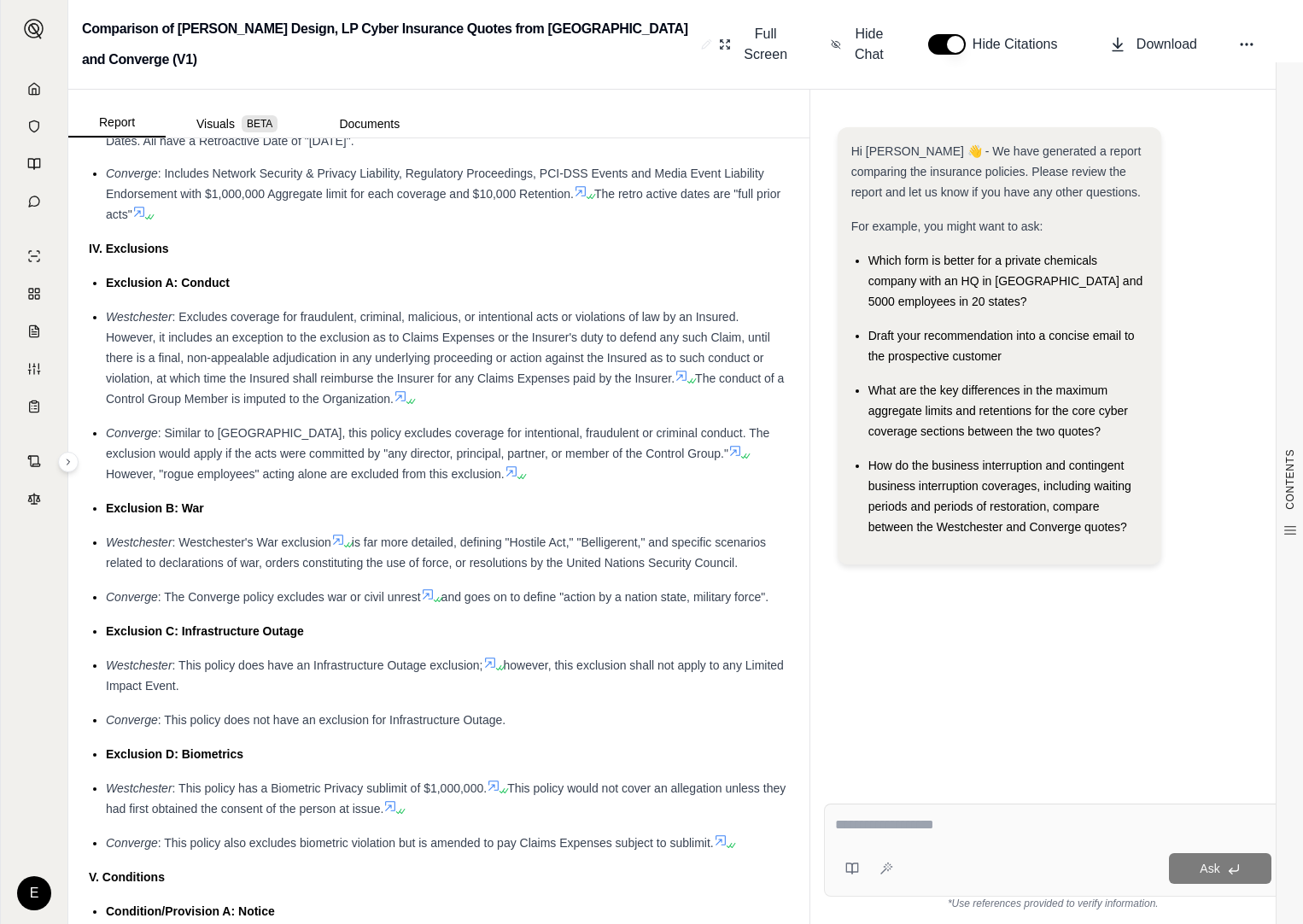
scroll to position [2817, 0]
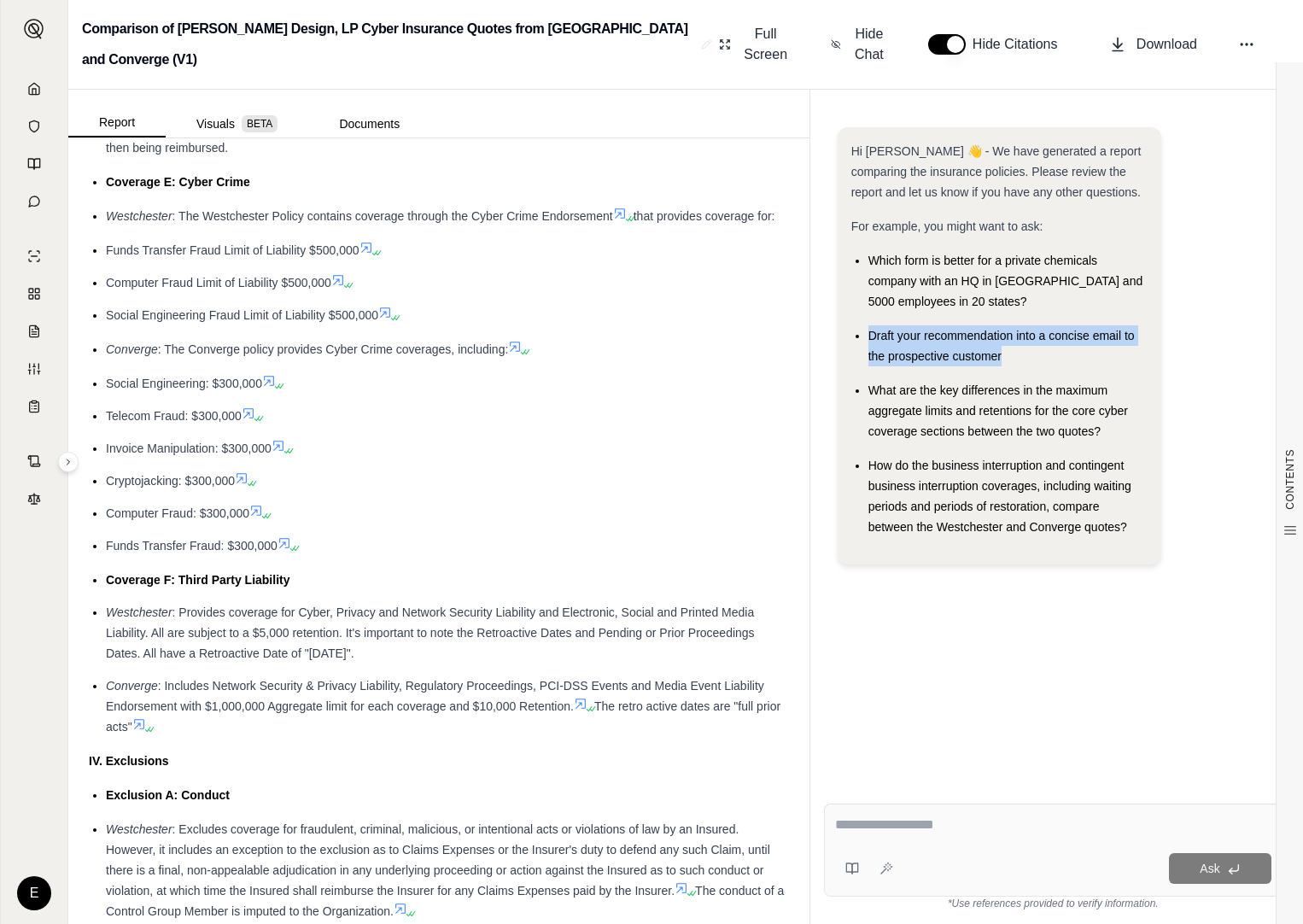
drag, startPoint x: 866, startPoint y: 334, endPoint x: 1019, endPoint y: 356, distance: 154.6
click at [1019, 356] on ul "Which form is better for a private chemicals company with an HQ in [GEOGRAPHIC_…" at bounding box center [999, 393] width 296 height 287
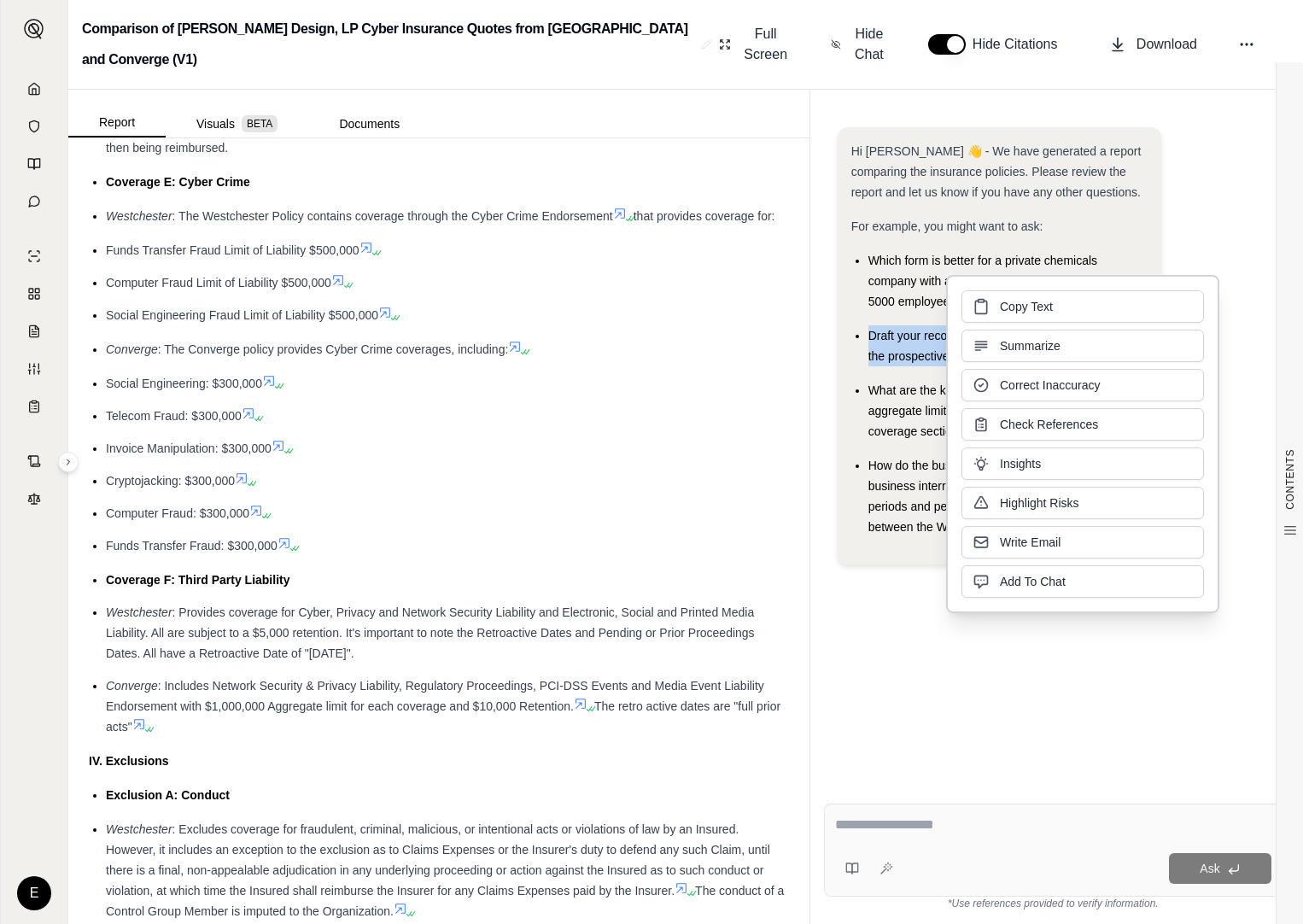
drag, startPoint x: 1019, startPoint y: 356, endPoint x: 1007, endPoint y: 314, distance: 43.7
click at [1007, 314] on span "Copy Text" at bounding box center [1026, 306] width 53 height 17
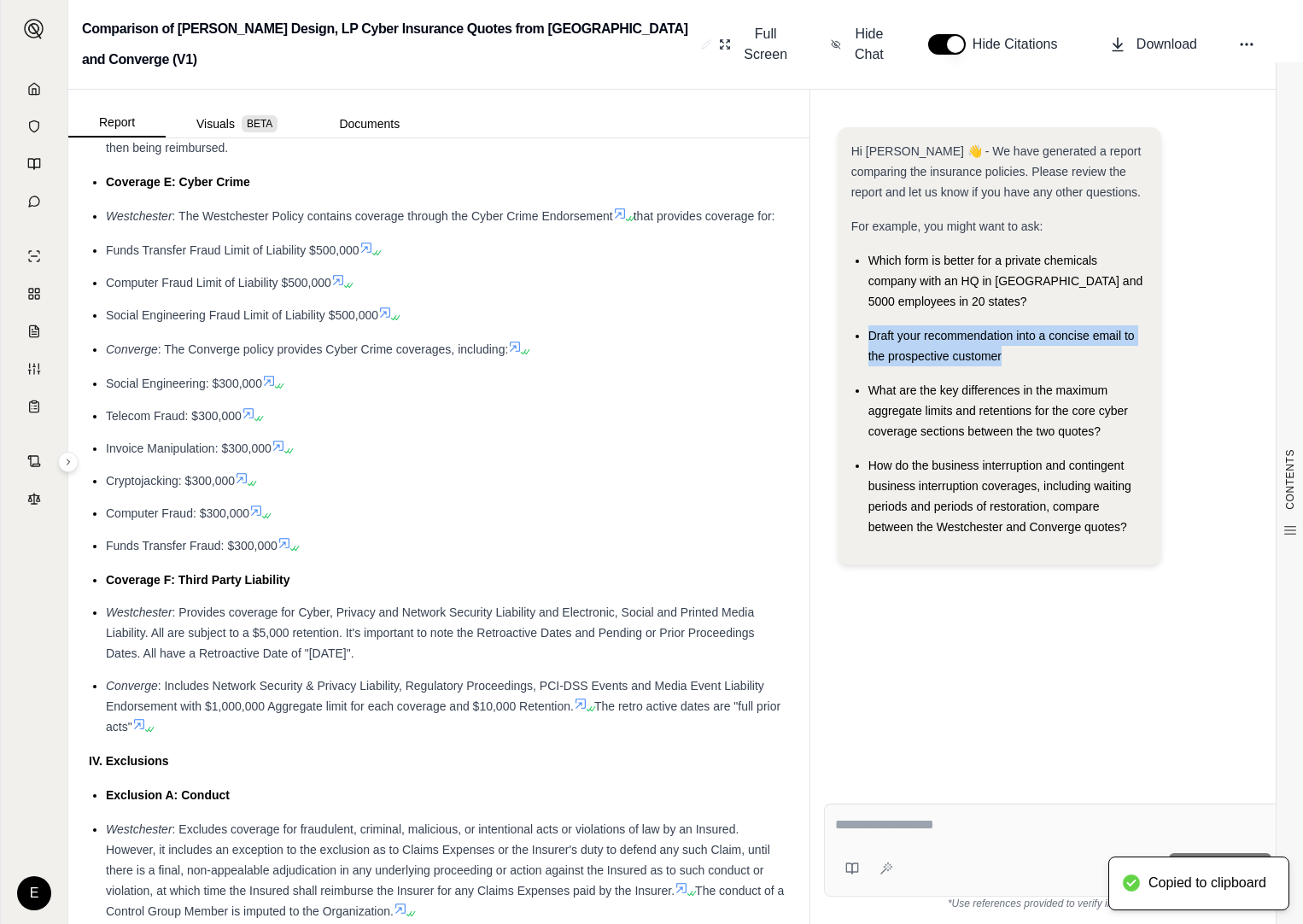
click at [947, 834] on div at bounding box center [1053, 827] width 436 height 27
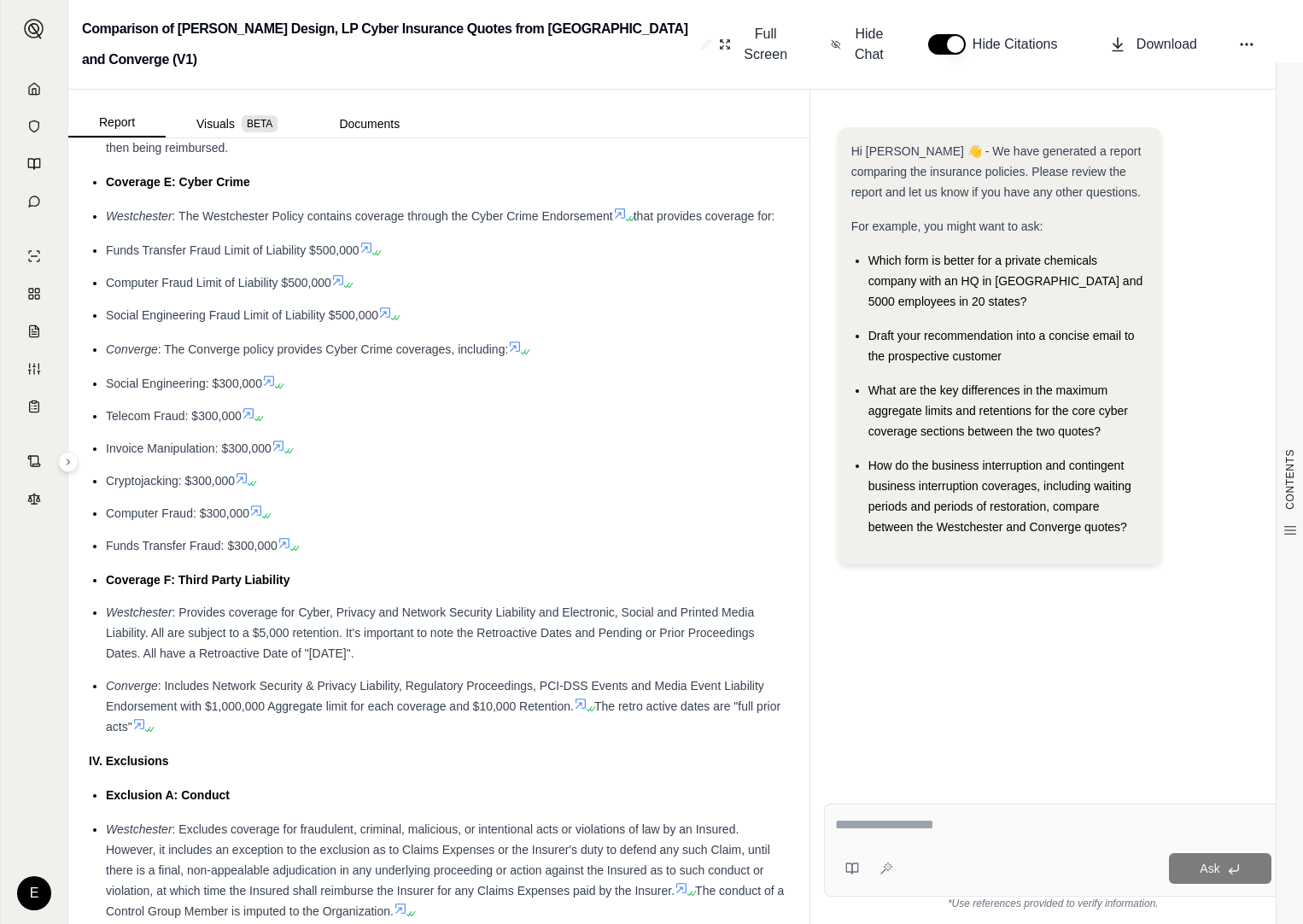
paste textarea "**********"
type textarea "**********"
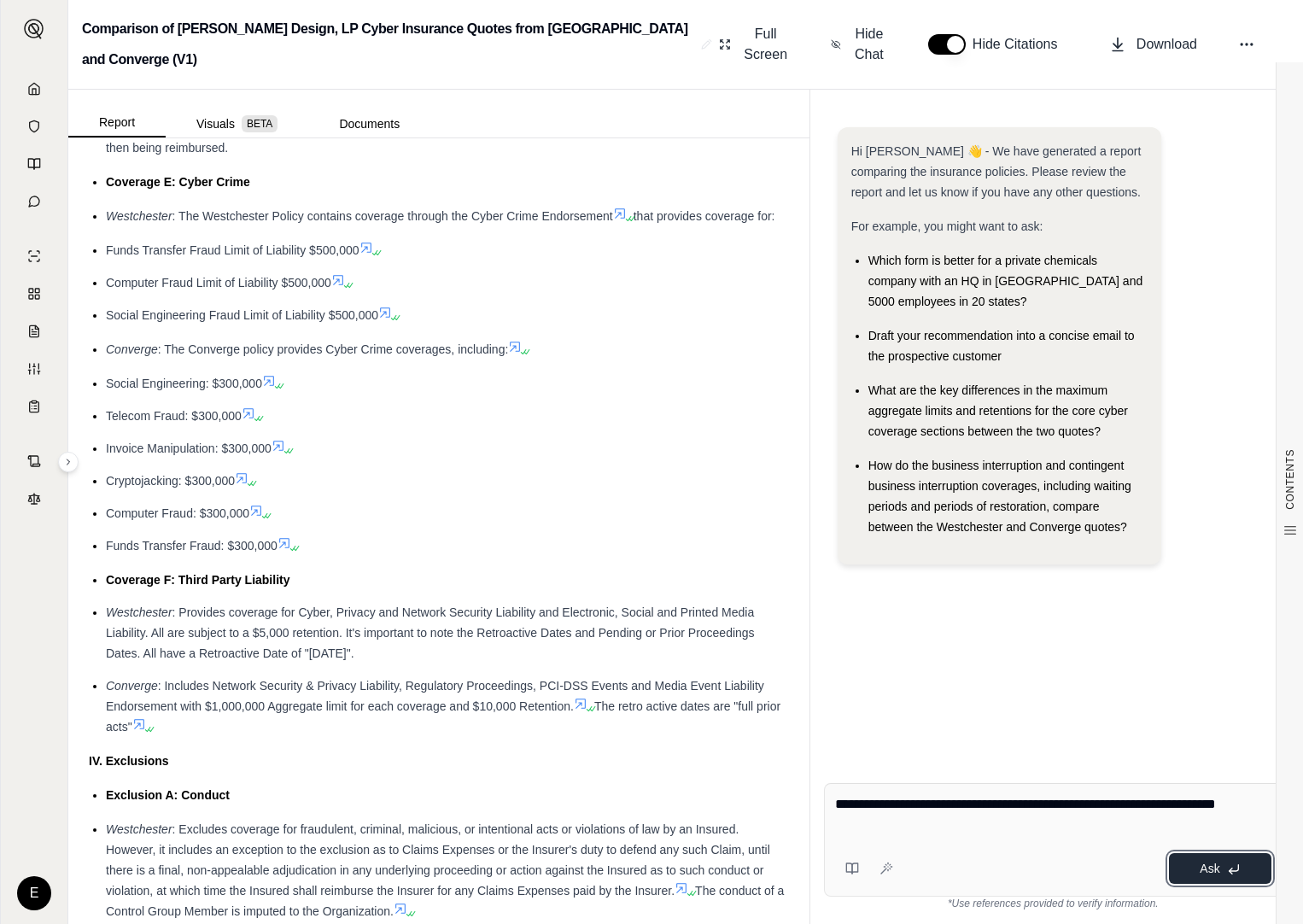
click at [1192, 872] on button "Ask" at bounding box center [1220, 867] width 103 height 31
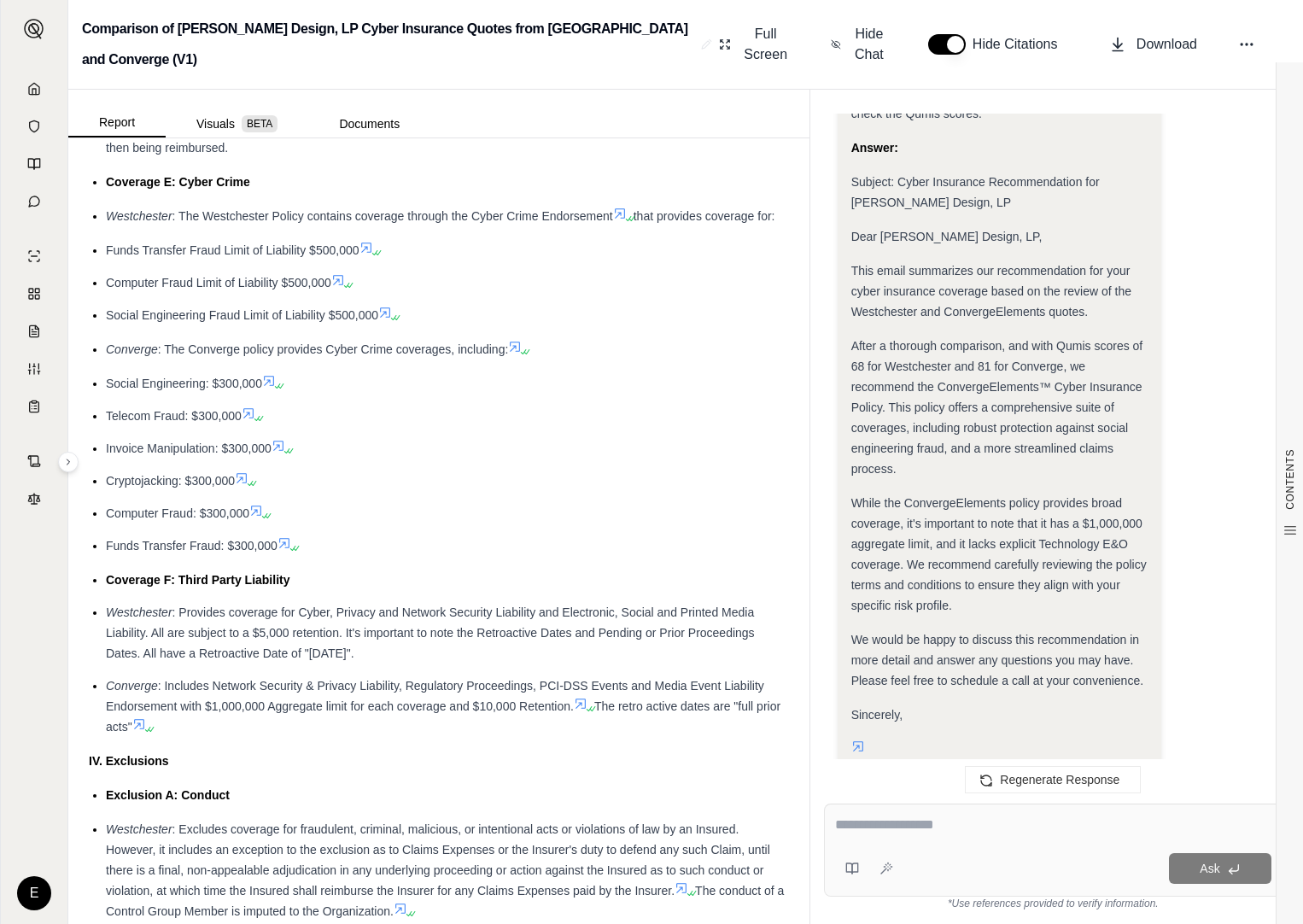
scroll to position [1950, 0]
